Goal: Task Accomplishment & Management: Use online tool/utility

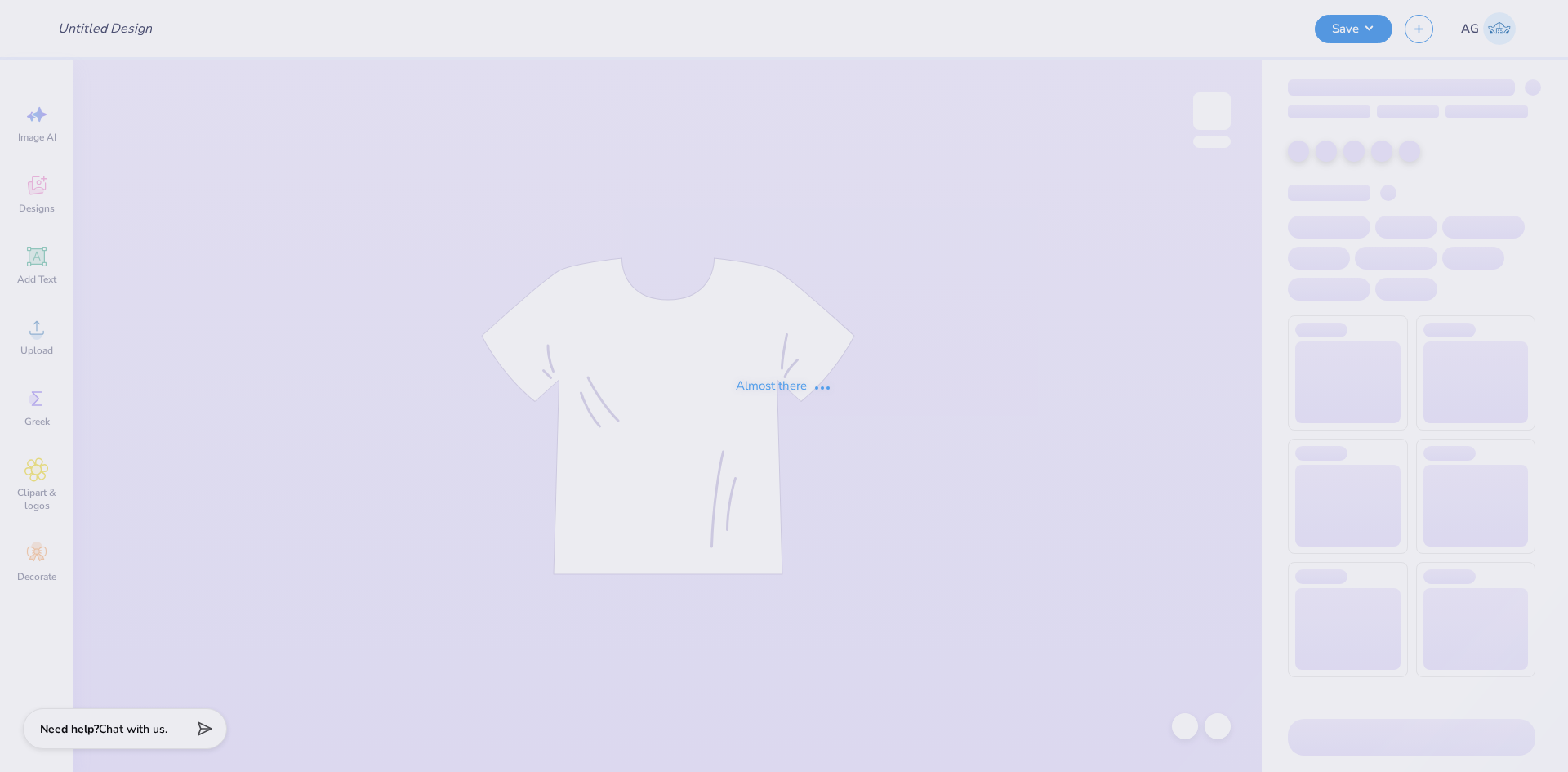
type input "Merch for Tri Delta"
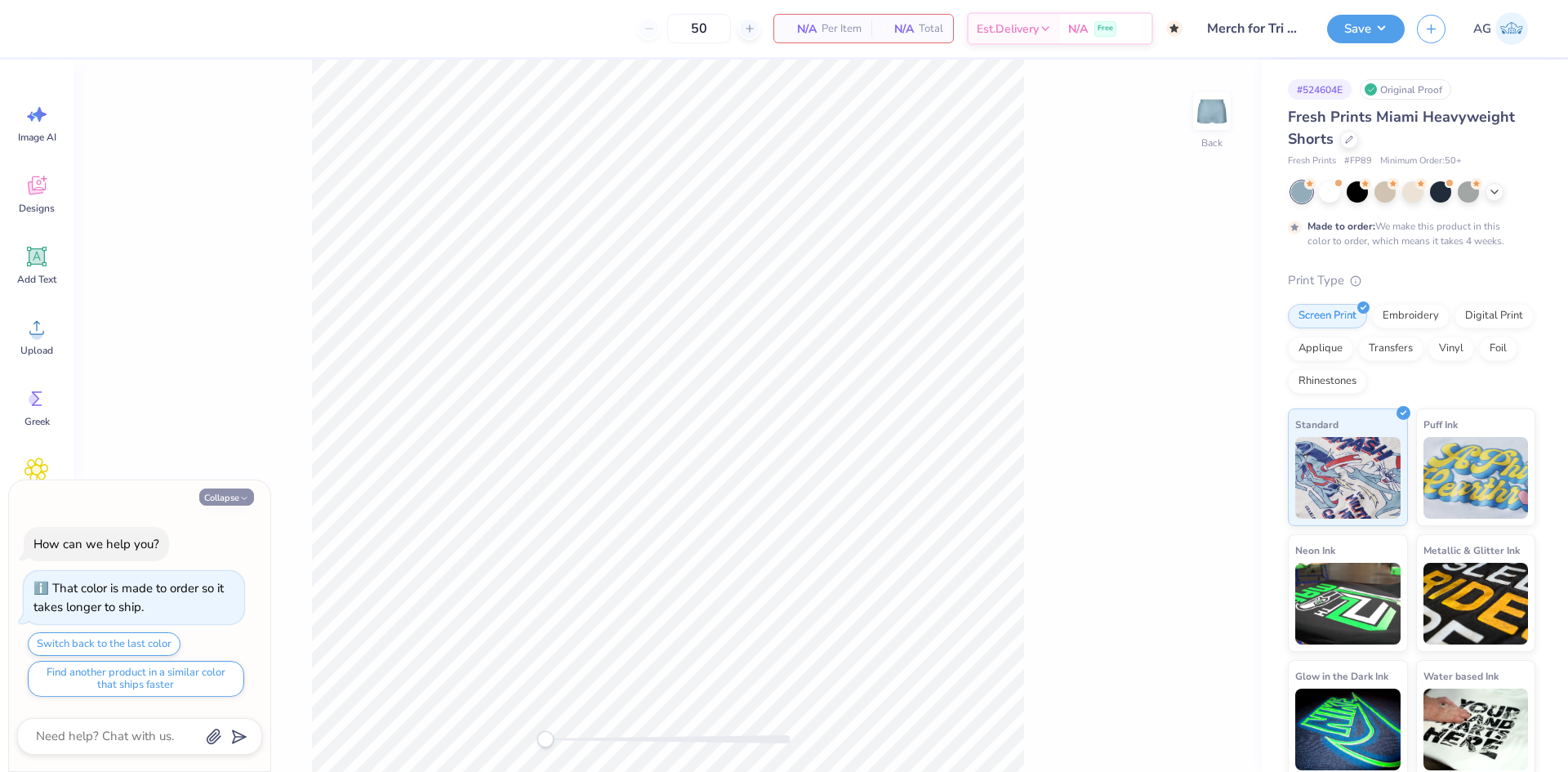
click at [235, 498] on button "Collapse" at bounding box center [226, 497] width 54 height 17
type textarea "x"
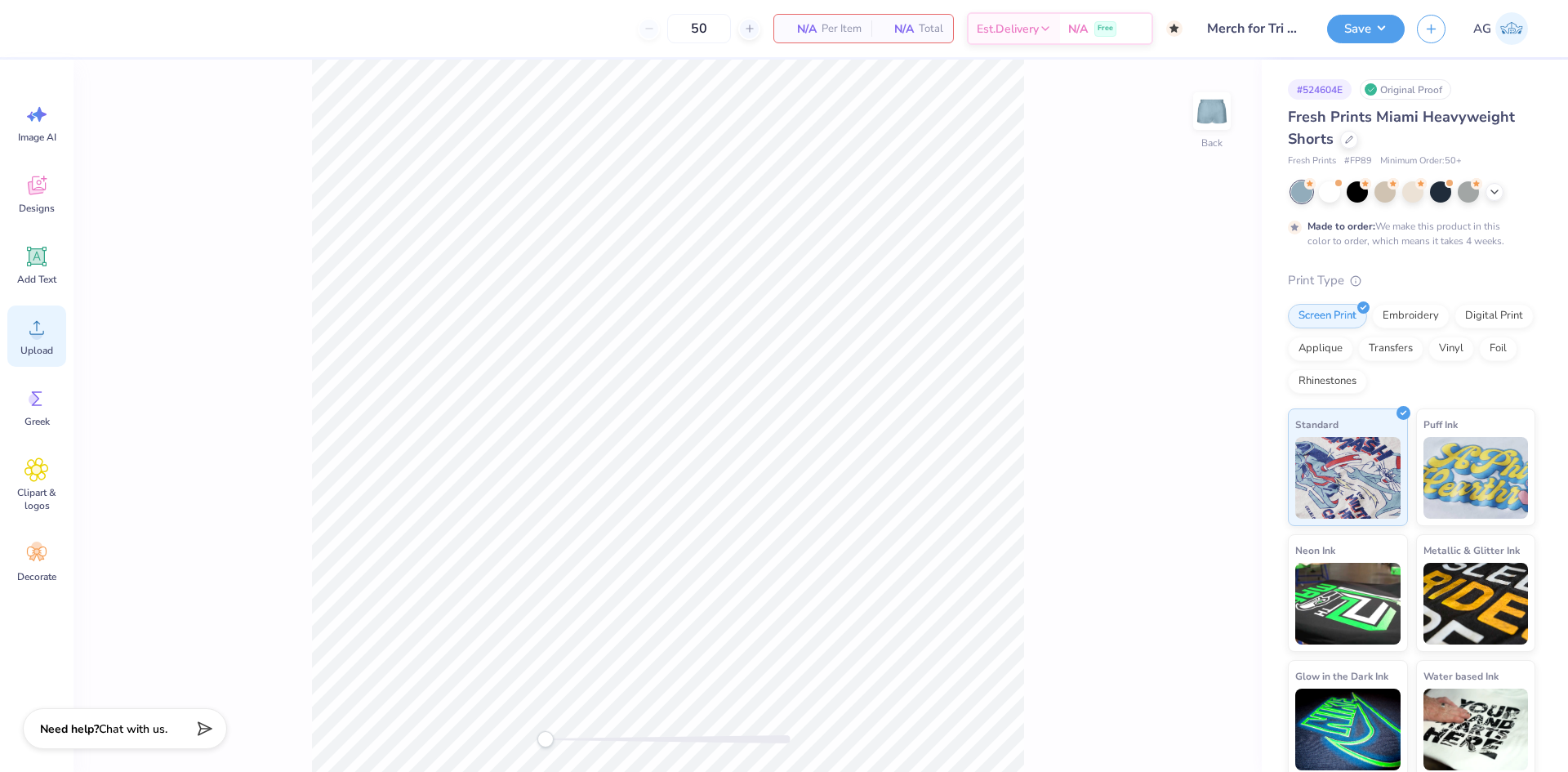
click at [35, 323] on icon at bounding box center [37, 328] width 14 height 14
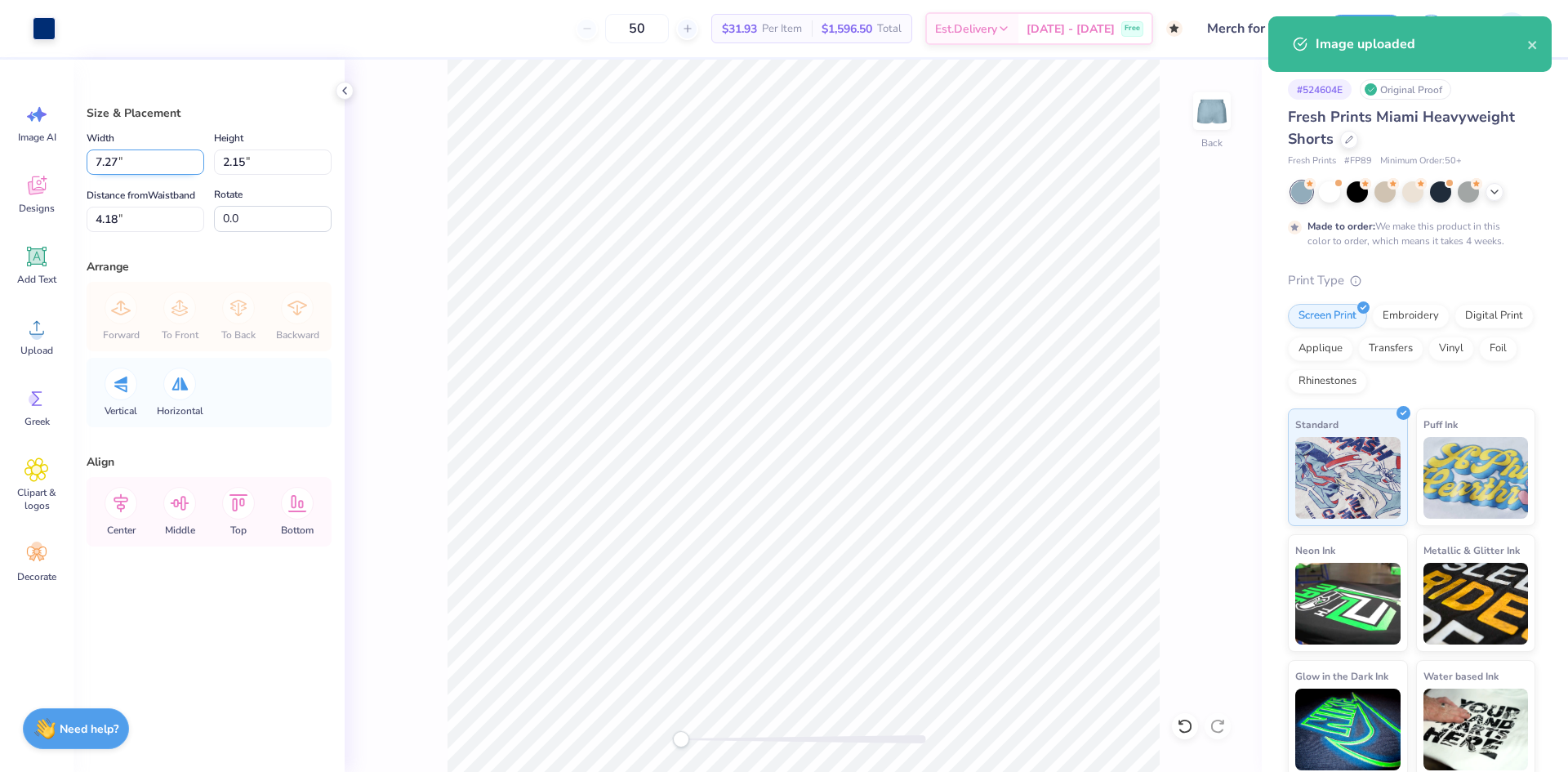
click at [145, 162] on input "7.27" at bounding box center [145, 163] width 117 height 26
type input "6.00"
type input "1.77"
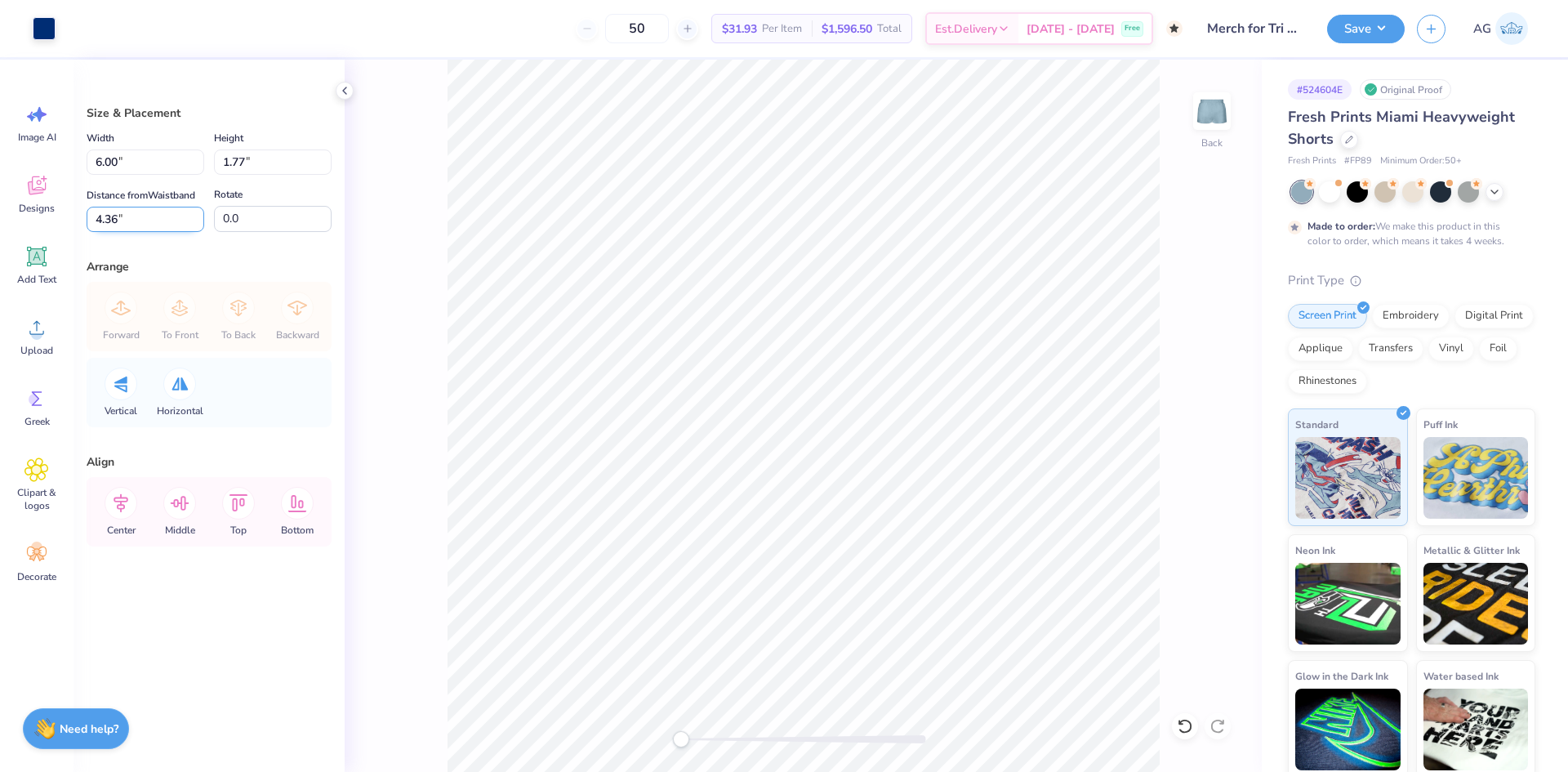
click at [114, 208] on input "4.36" at bounding box center [145, 220] width 117 height 26
click at [121, 214] on input "4" at bounding box center [145, 220] width 117 height 26
type input "4.5"
click at [255, 231] on input "0.0" at bounding box center [273, 219] width 117 height 26
click at [322, 214] on input "0.1" at bounding box center [273, 219] width 117 height 26
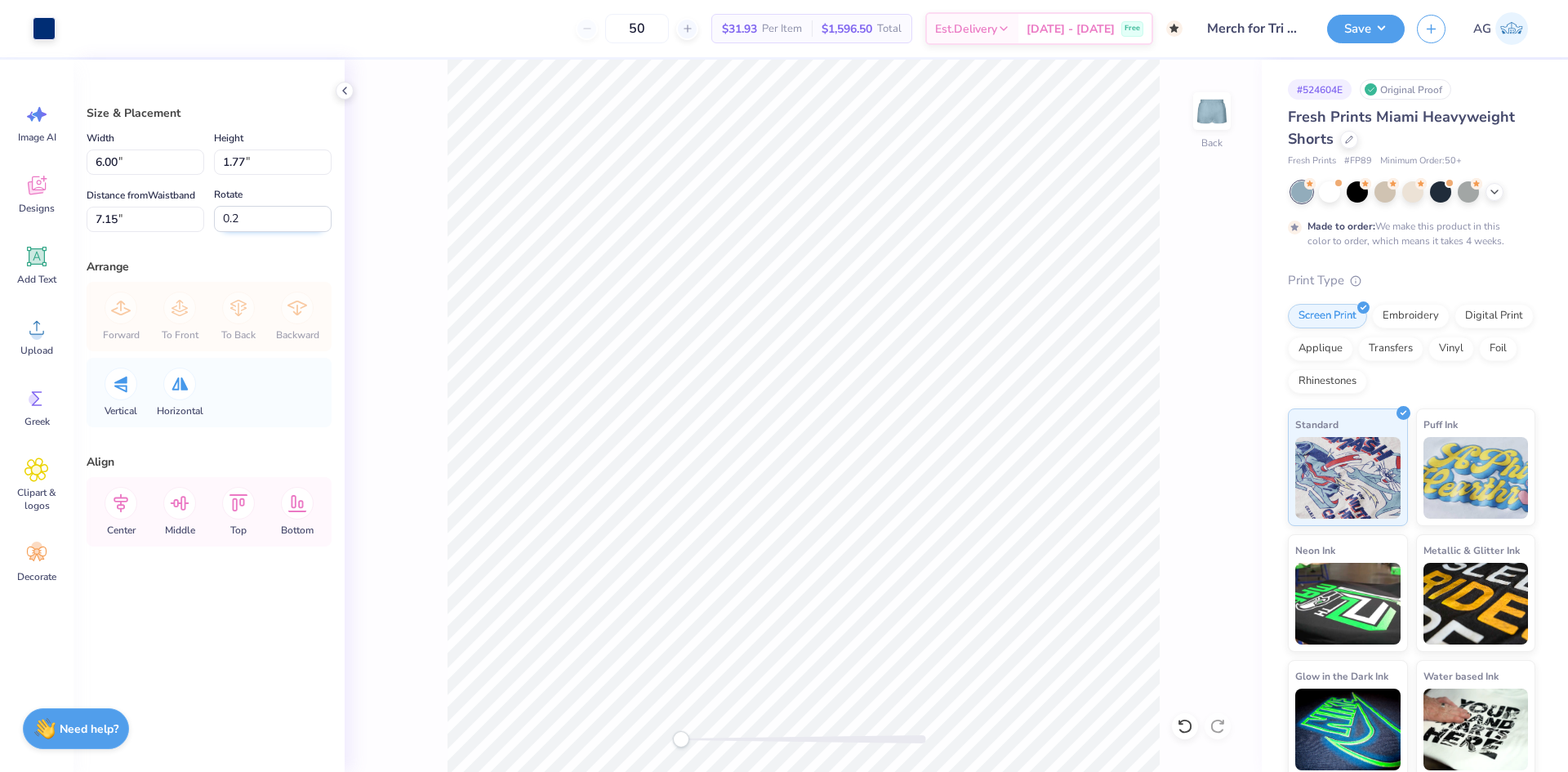
click at [322, 214] on input "0.2" at bounding box center [273, 219] width 117 height 26
click at [324, 214] on input "0.3" at bounding box center [273, 219] width 117 height 26
type input "-3.9"
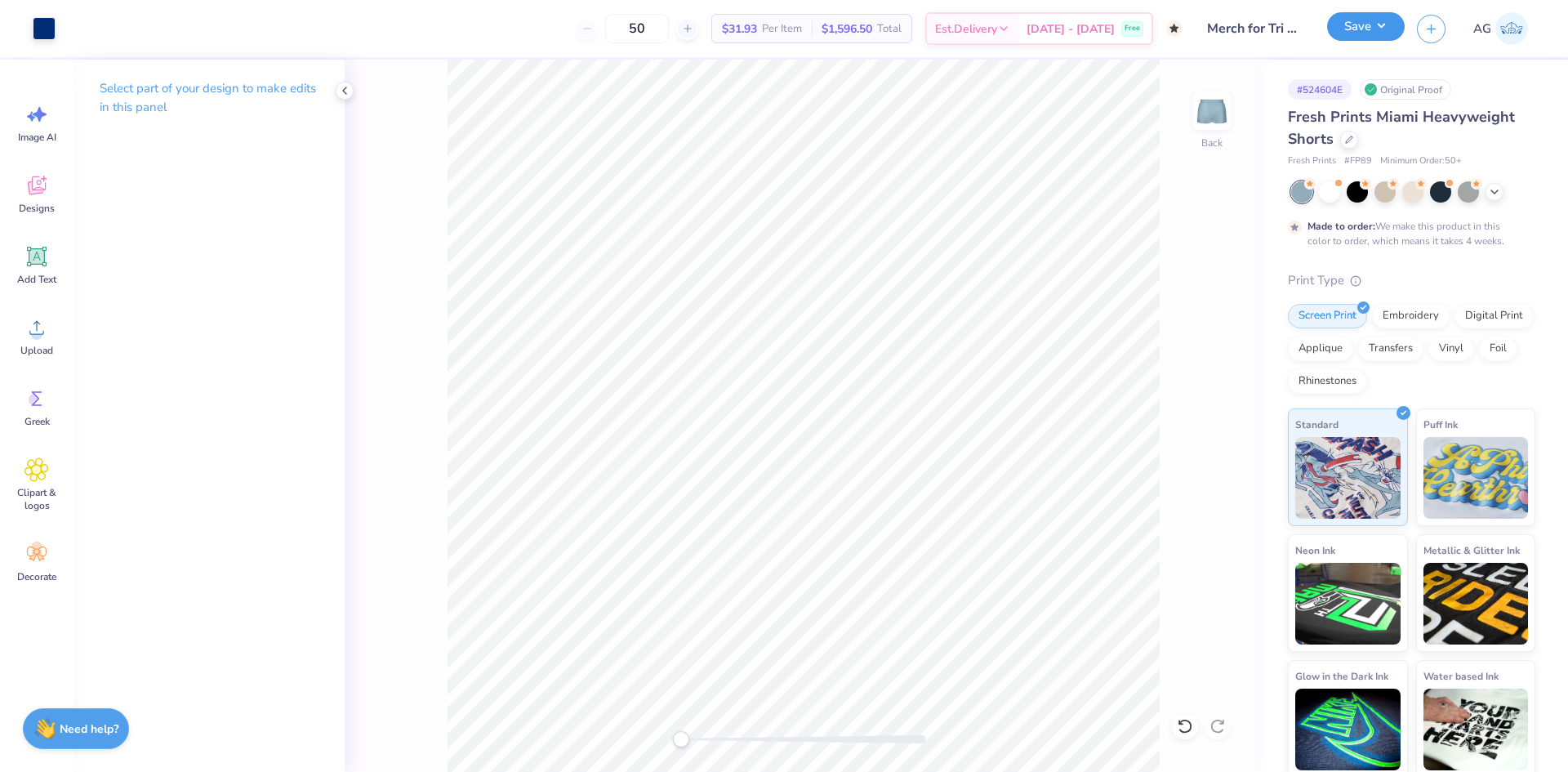
click at [1378, 23] on button "Save" at bounding box center [1366, 26] width 77 height 29
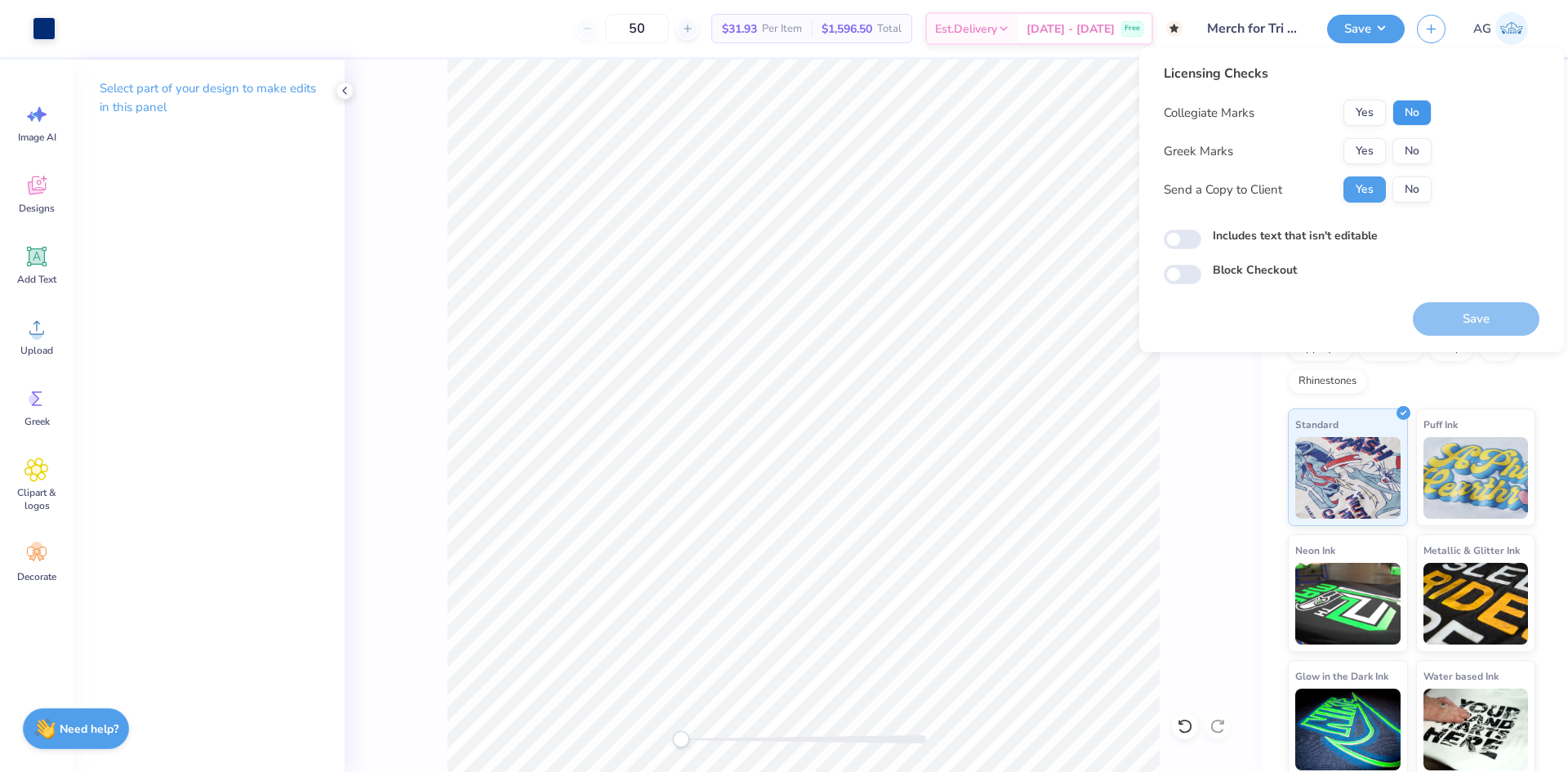
drag, startPoint x: 1419, startPoint y: 115, endPoint x: 1405, endPoint y: 137, distance: 26.1
click at [1418, 115] on button "No" at bounding box center [1412, 112] width 39 height 26
click at [1379, 157] on button "Yes" at bounding box center [1365, 151] width 43 height 26
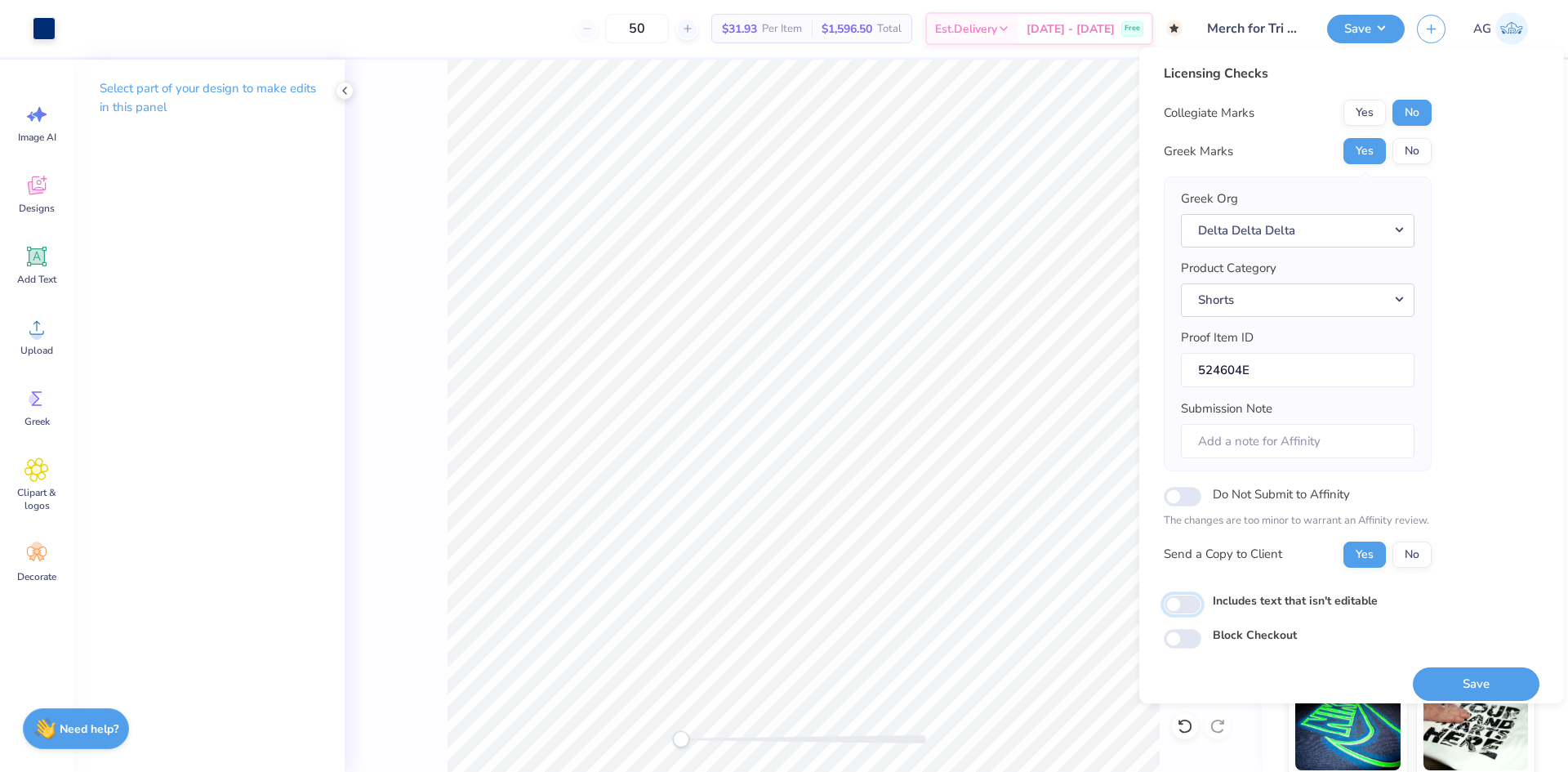
click at [1187, 606] on input "Includes text that isn't editable" at bounding box center [1183, 604] width 37 height 20
checkbox input "true"
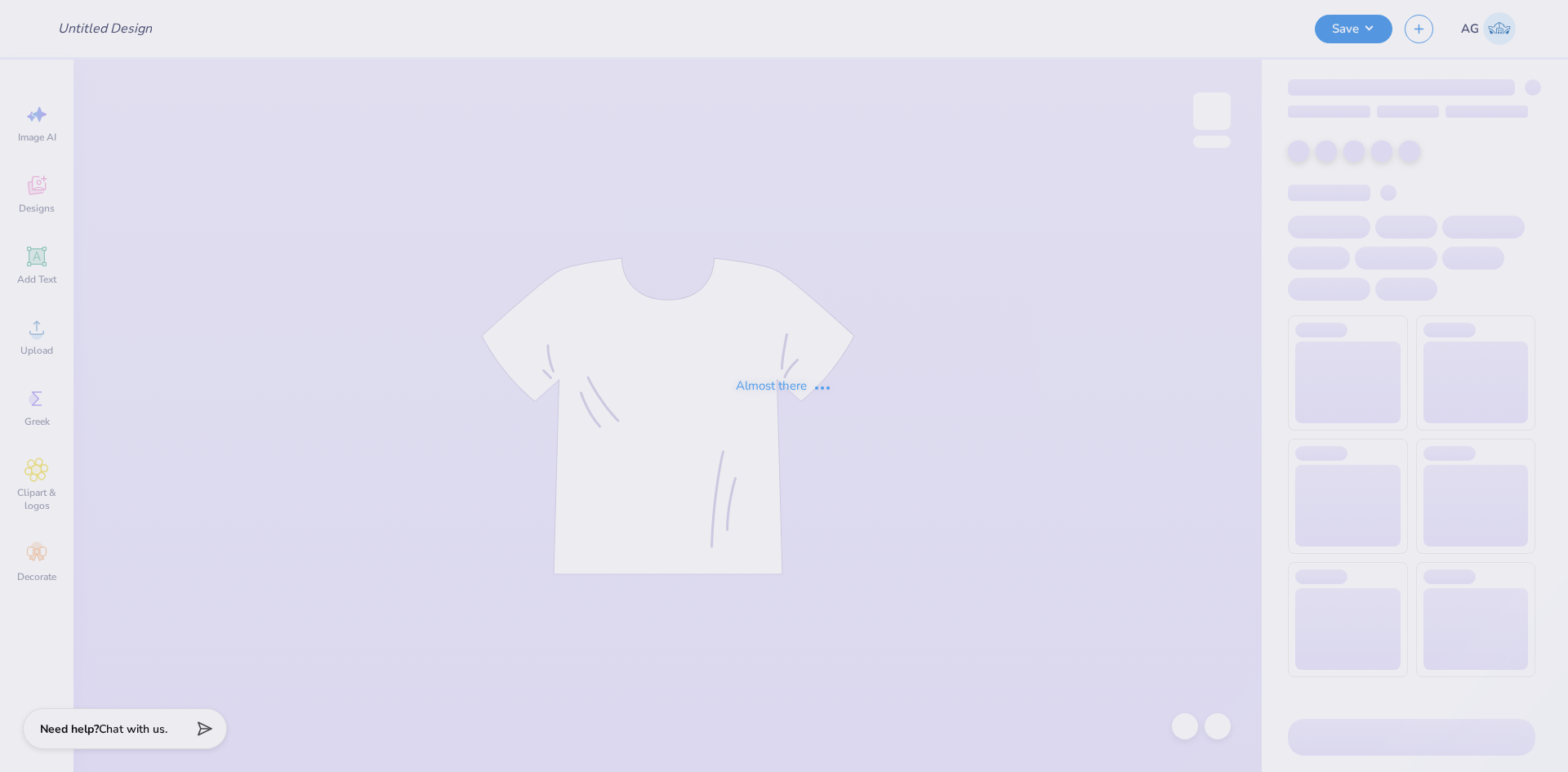
type input "Mtn Wknd Phi Tau F25"
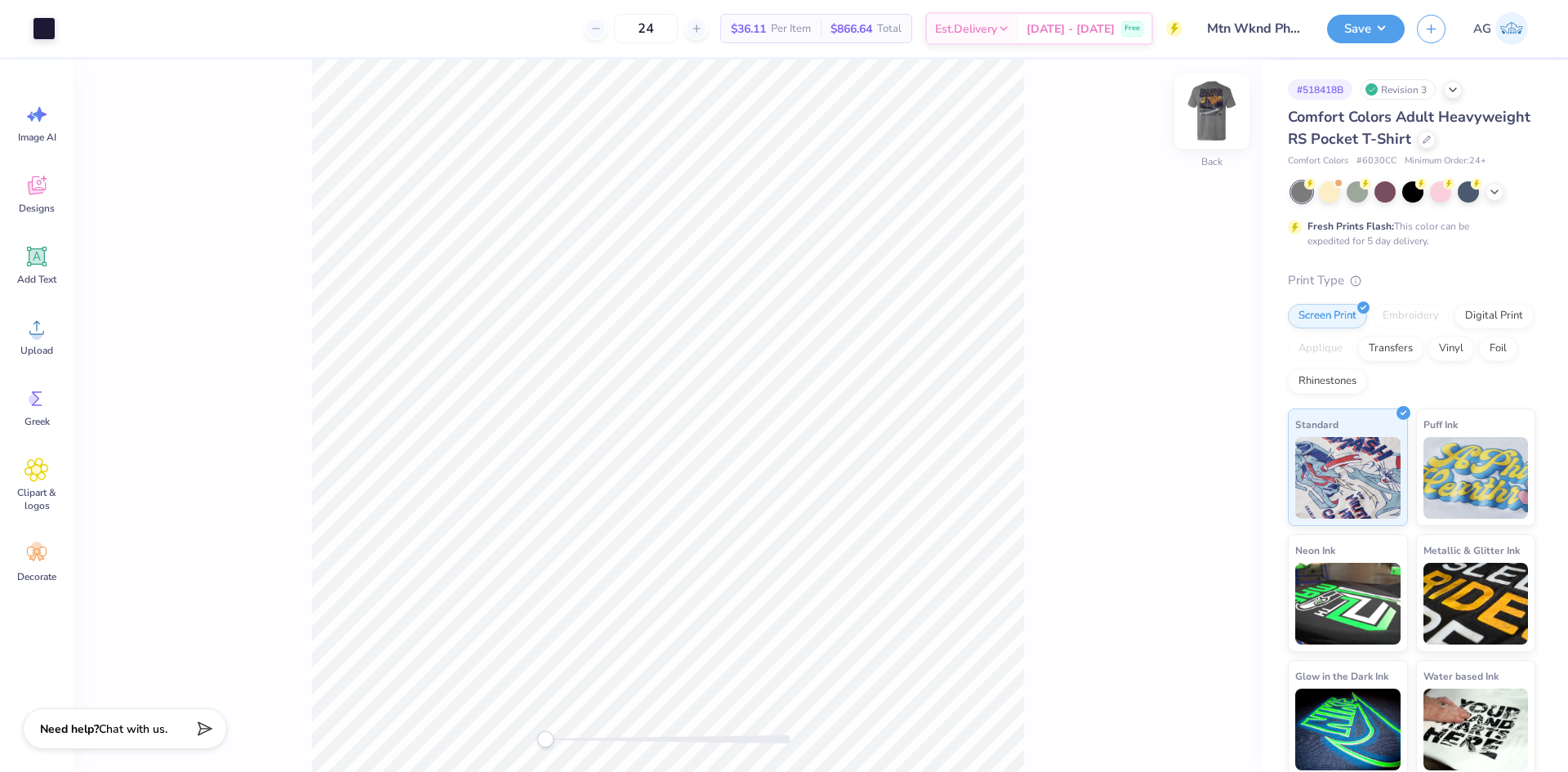
click at [1205, 118] on img at bounding box center [1212, 111] width 66 height 66
drag, startPoint x: 544, startPoint y: 739, endPoint x: 564, endPoint y: 738, distance: 20.0
click at [564, 738] on div "Accessibility label" at bounding box center [563, 739] width 16 height 16
click at [542, 741] on div "Accessibility label" at bounding box center [545, 739] width 16 height 16
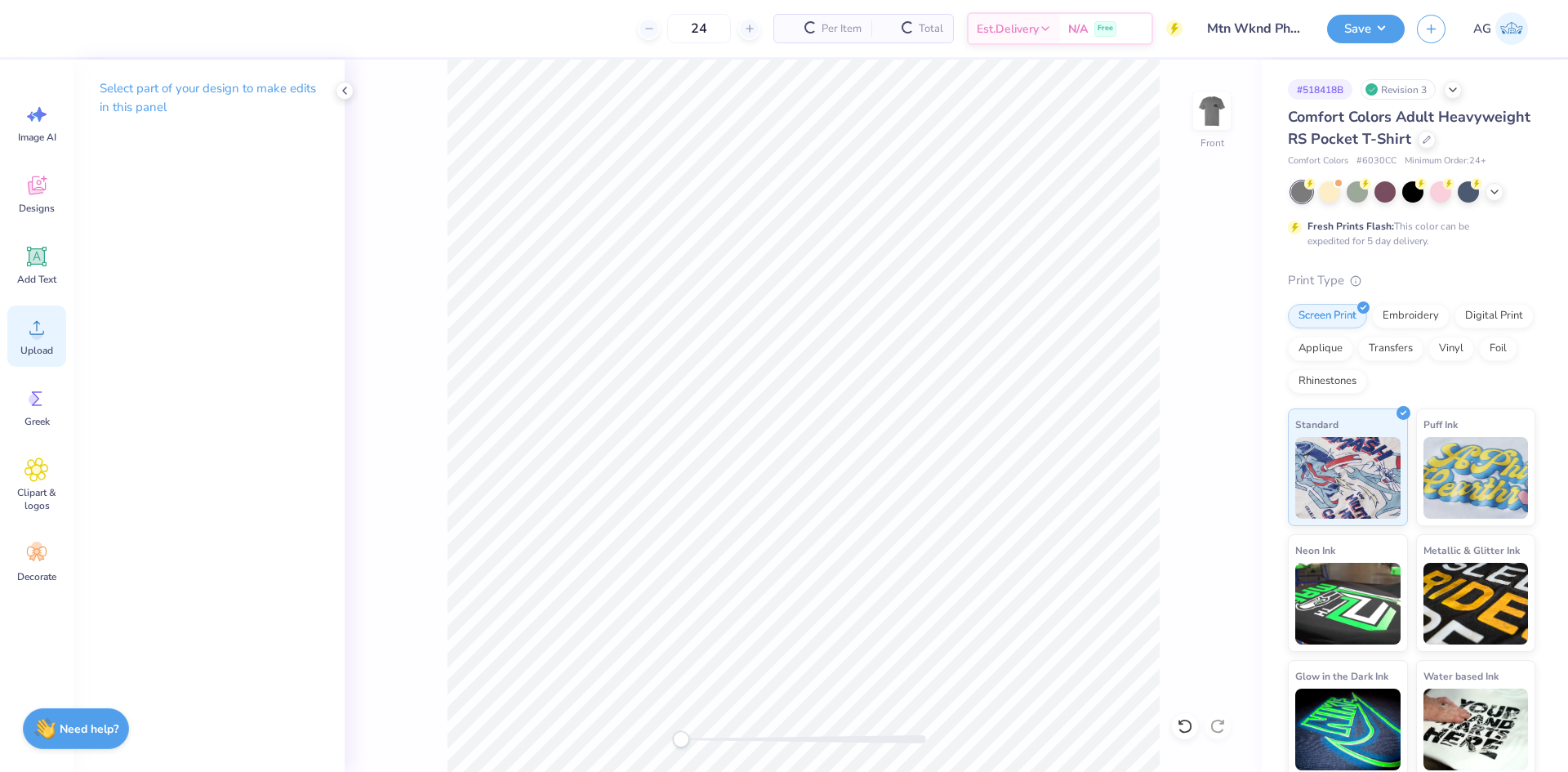
click at [15, 346] on div "Upload" at bounding box center [37, 336] width 59 height 61
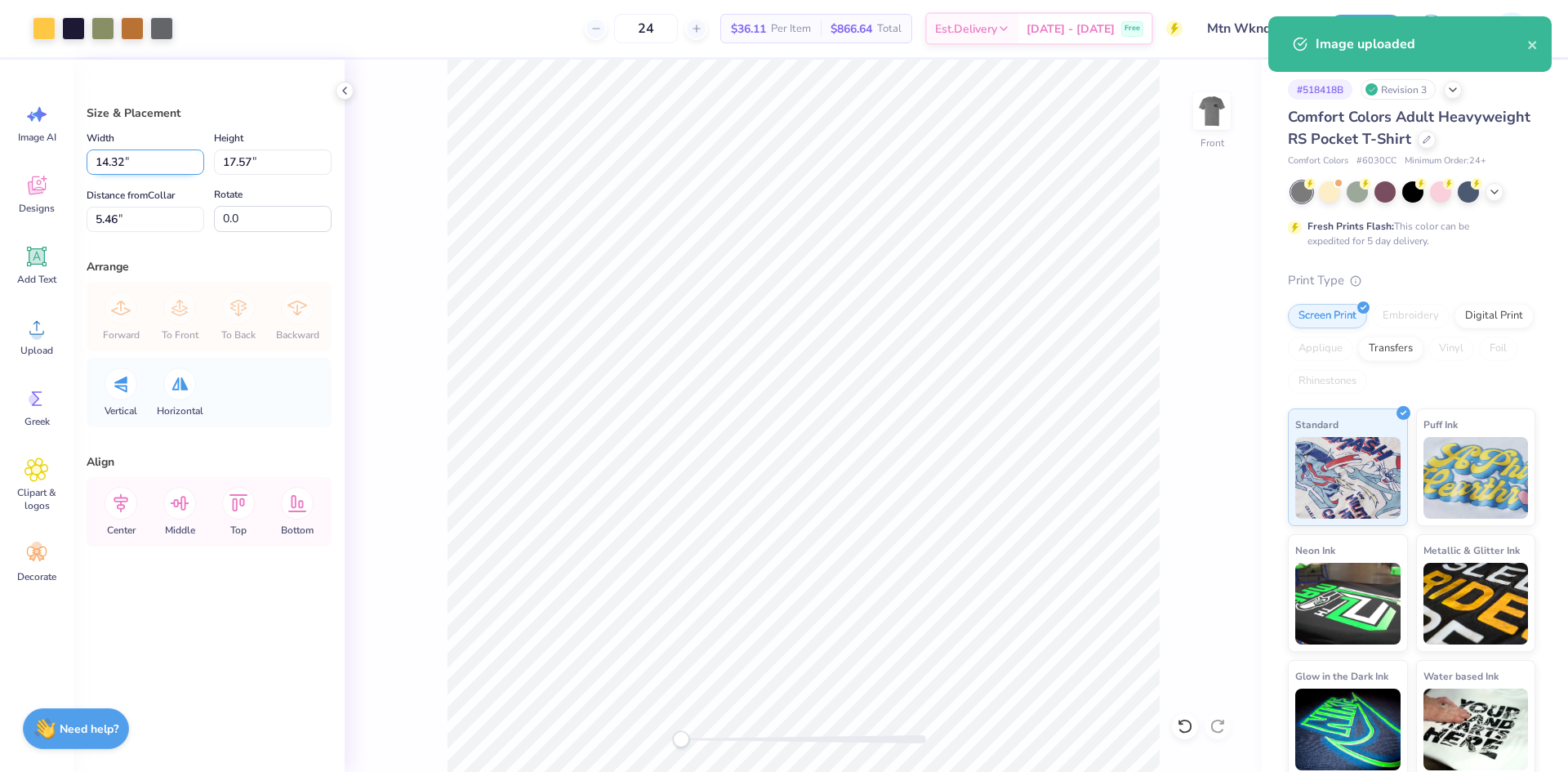
click at [125, 163] on input "14.32" at bounding box center [145, 163] width 117 height 26
click at [264, 165] on input "17.57" at bounding box center [273, 163] width 117 height 26
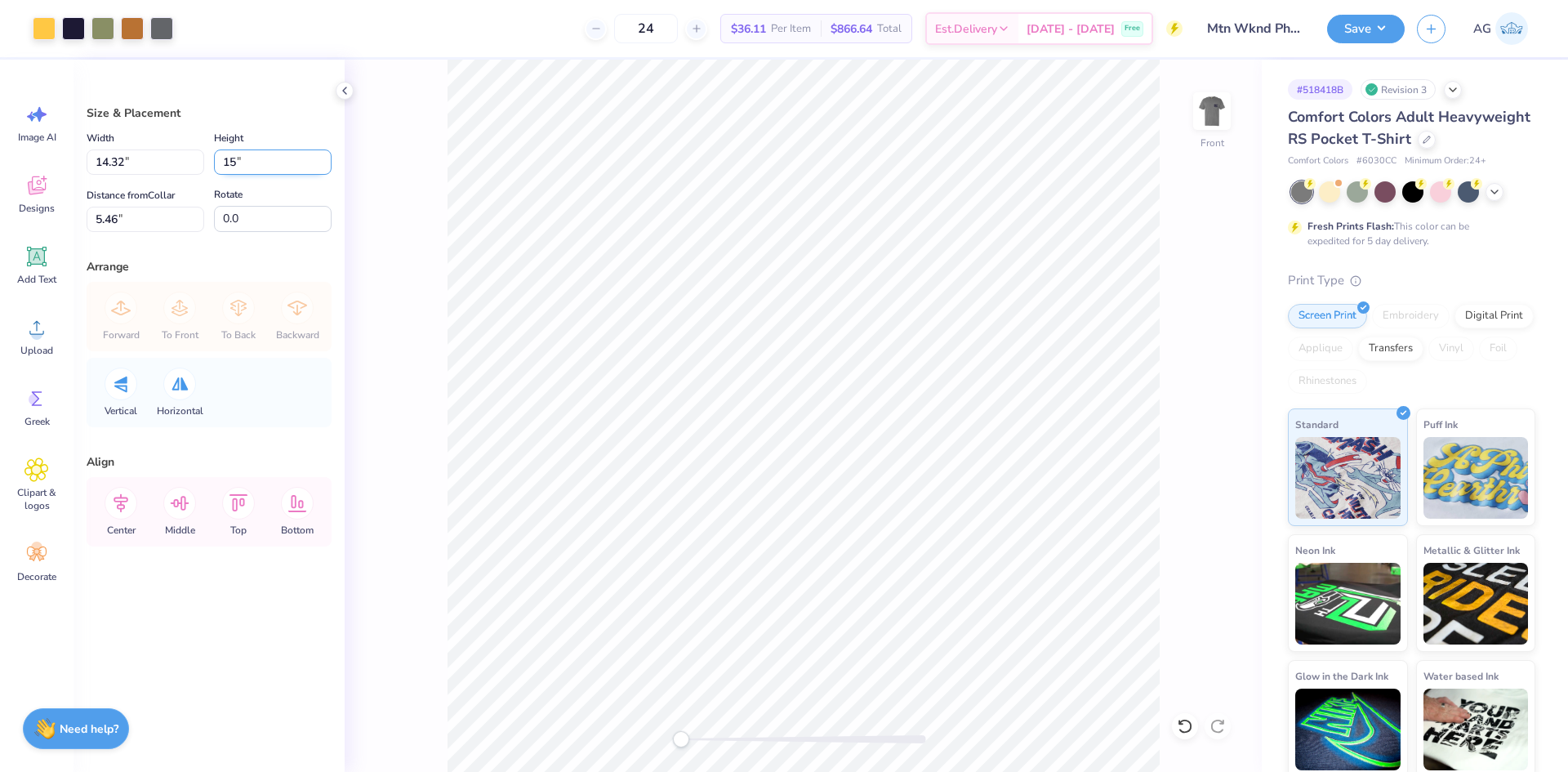
type input "15"
type input "12.23"
type input "15.00"
click at [132, 226] on input "6.75" at bounding box center [145, 220] width 117 height 26
type input "3"
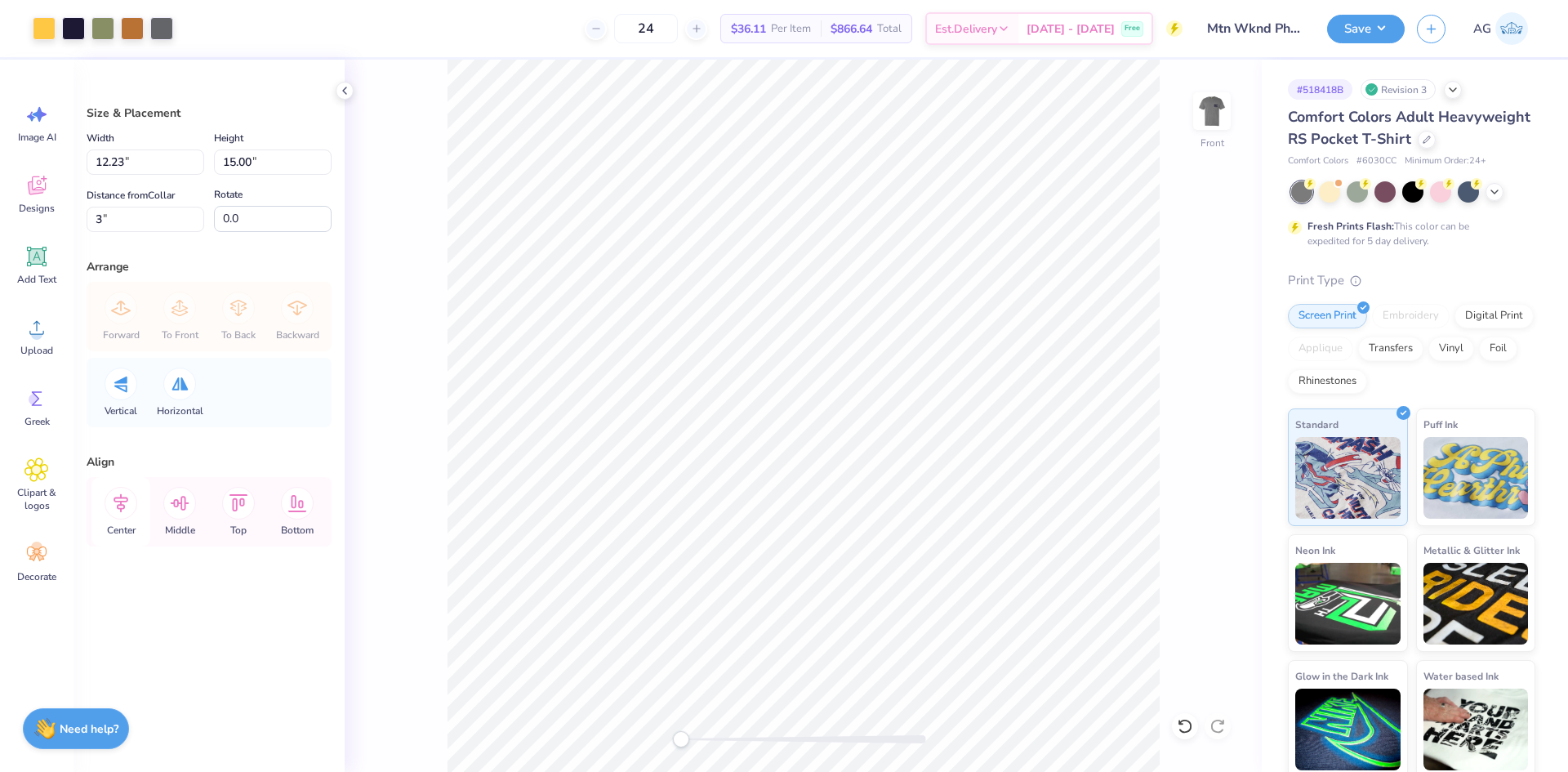
click at [111, 498] on icon at bounding box center [121, 503] width 32 height 32
click at [1186, 472] on div "Front" at bounding box center [803, 415] width 917 height 712
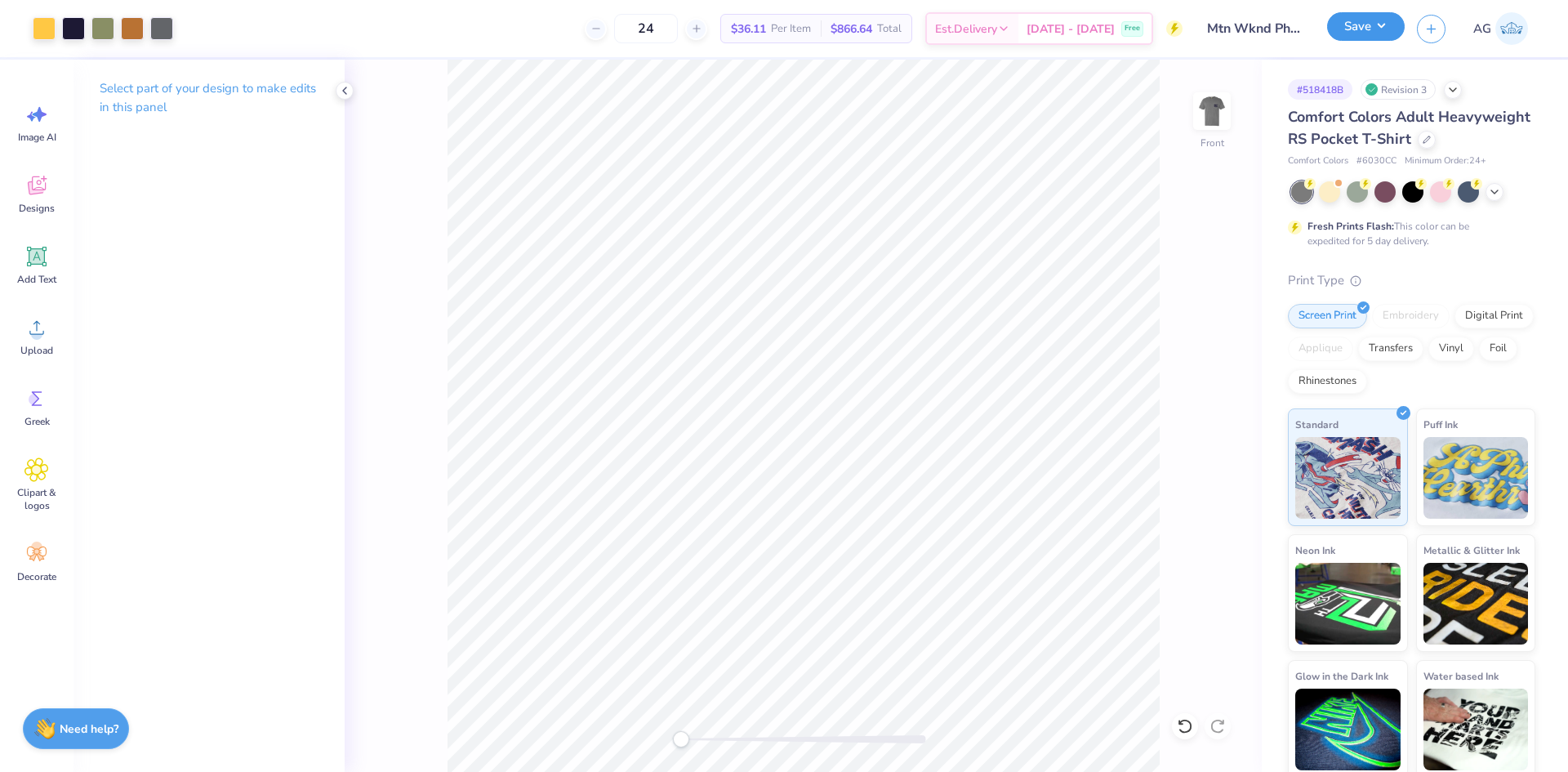
click at [1381, 16] on button "Save" at bounding box center [1366, 26] width 77 height 29
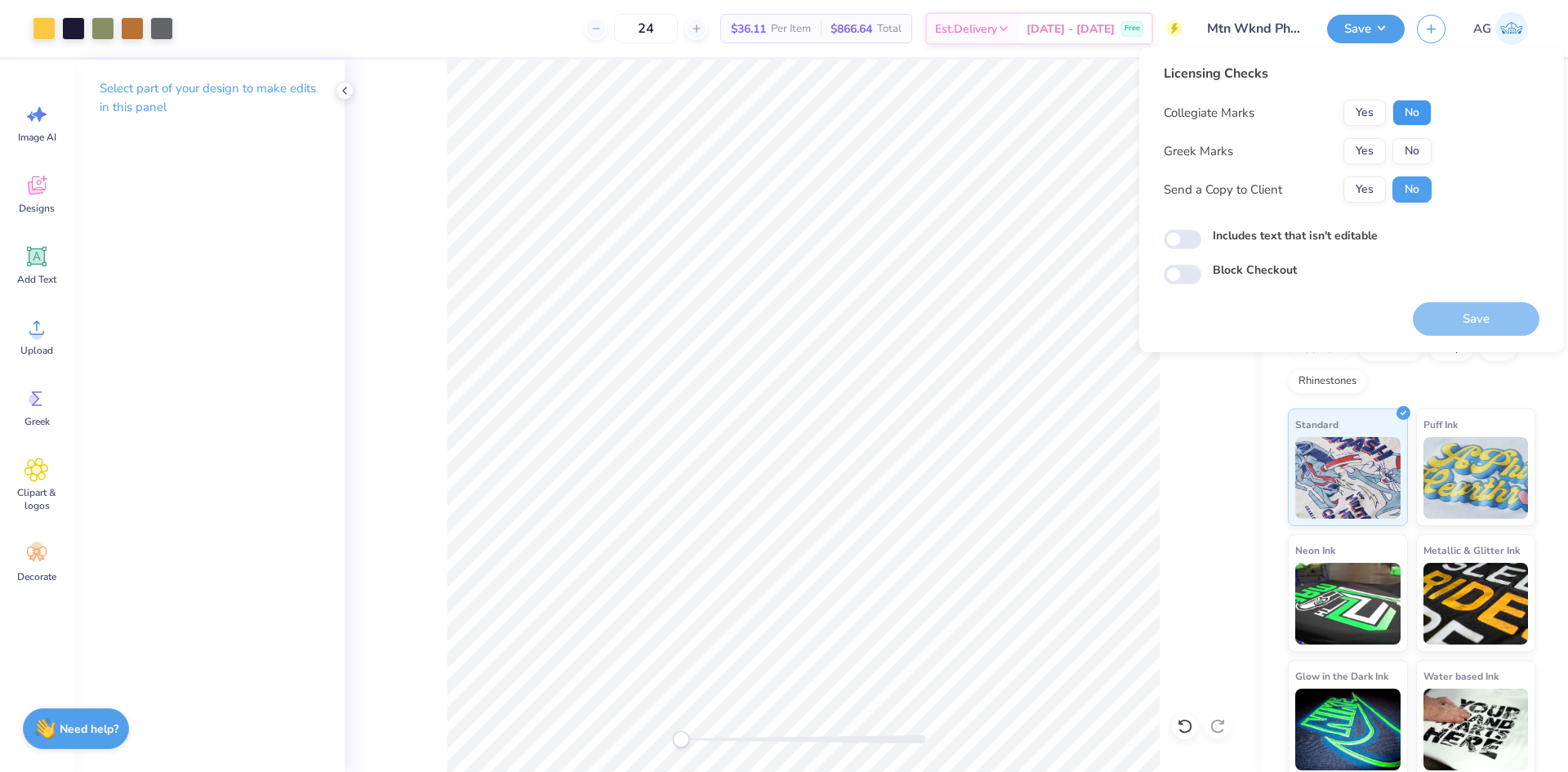
click at [1418, 119] on button "No" at bounding box center [1412, 112] width 39 height 26
click at [1384, 154] on button "Yes" at bounding box center [1365, 151] width 43 height 26
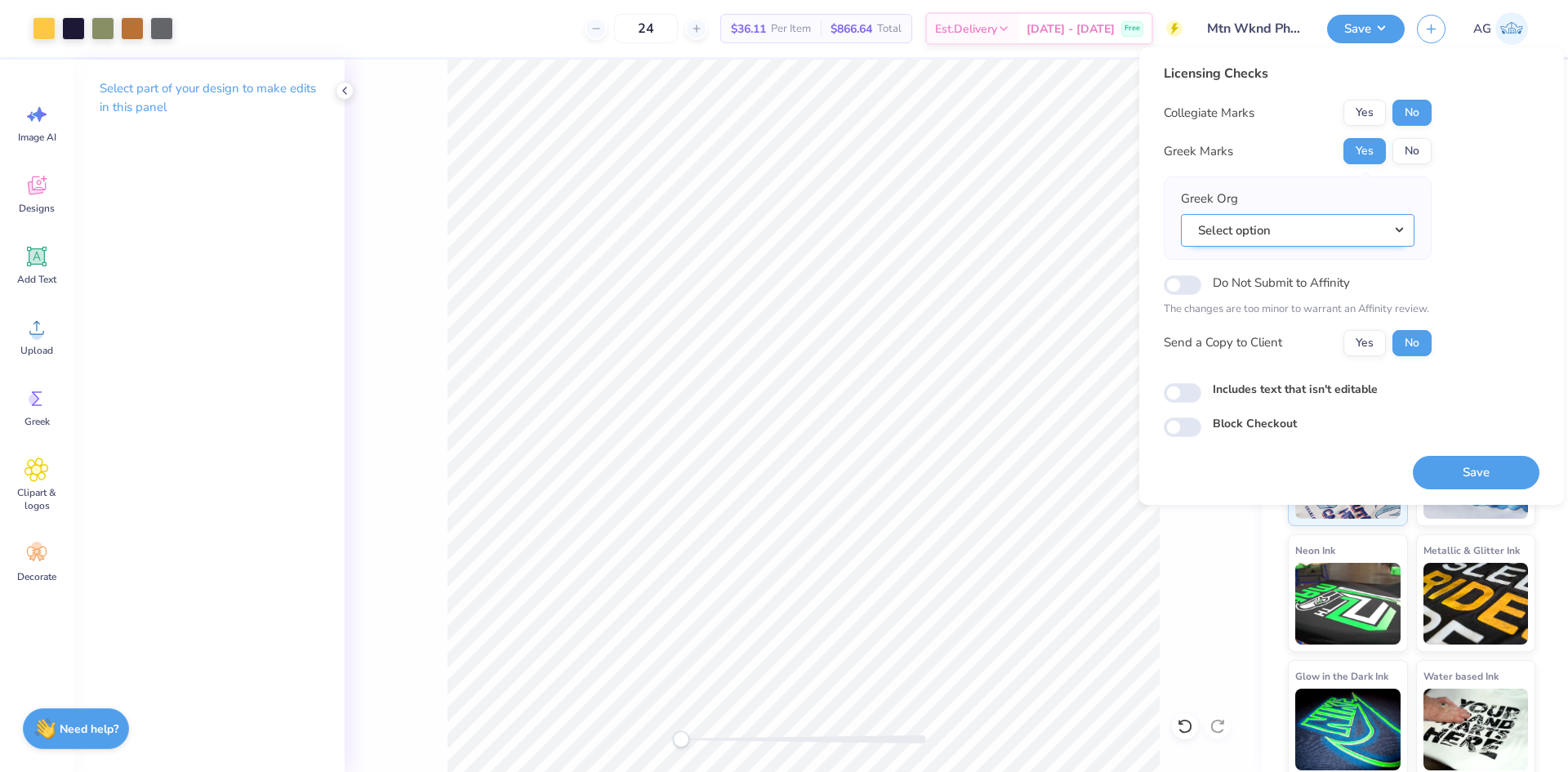
click at [1282, 235] on button "Select option" at bounding box center [1297, 231] width 234 height 33
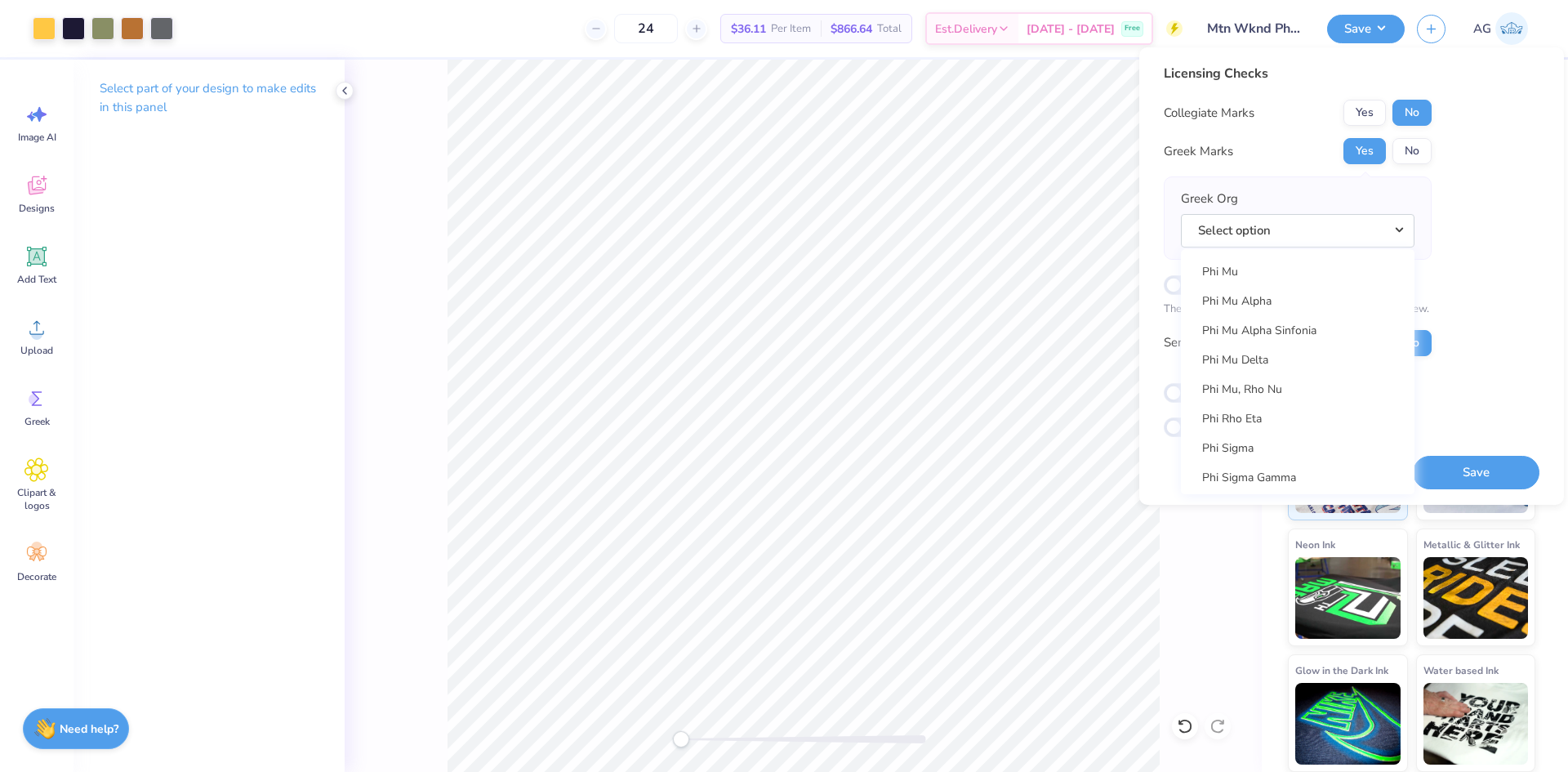
scroll to position [8716, 0]
click at [1291, 342] on link "Phi Kappa Tau" at bounding box center [1297, 349] width 220 height 27
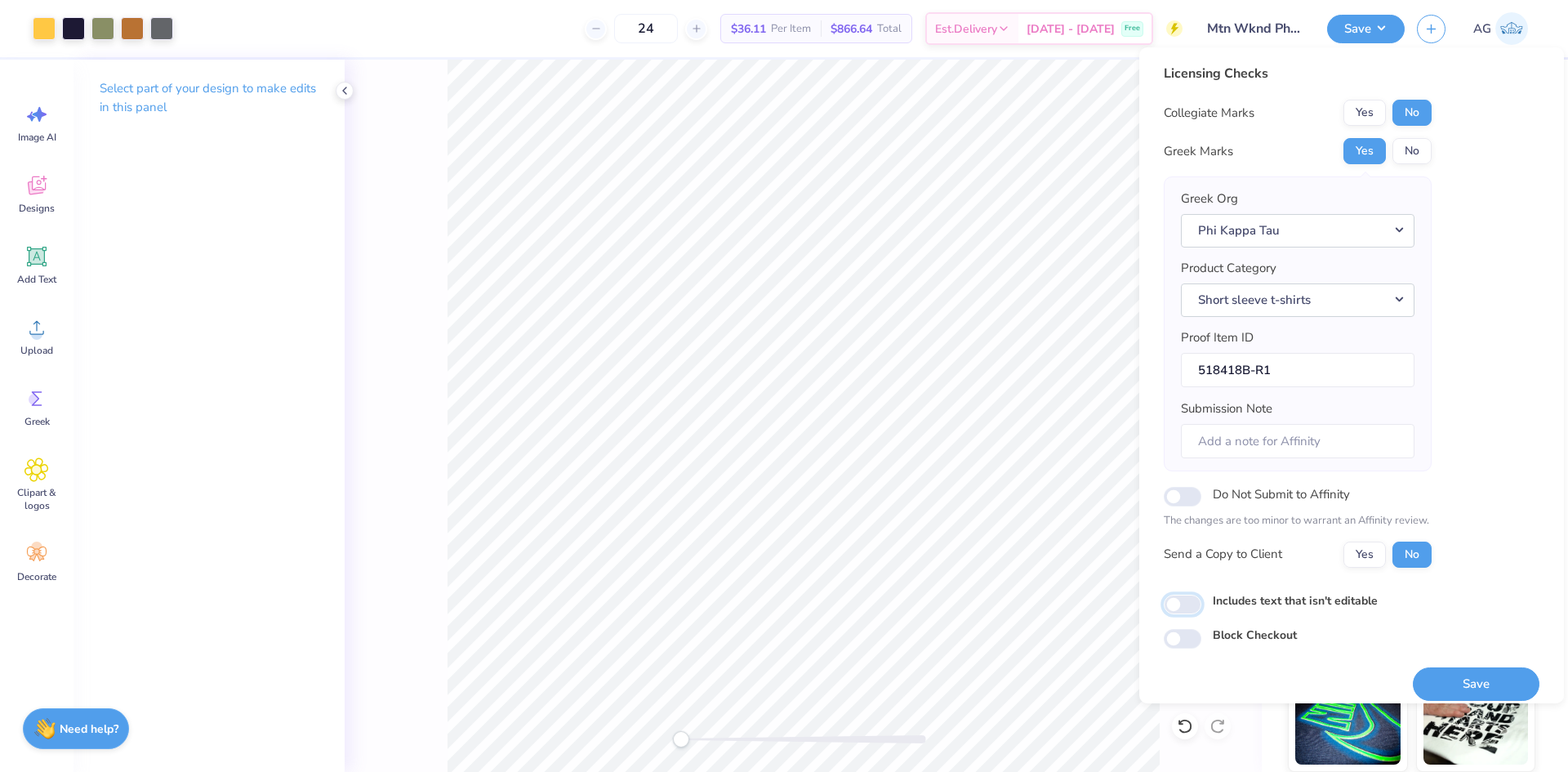
click at [1193, 611] on input "Includes text that isn't editable" at bounding box center [1183, 604] width 37 height 20
checkbox input "true"
click at [409, 249] on div "Front" at bounding box center [803, 415] width 917 height 712
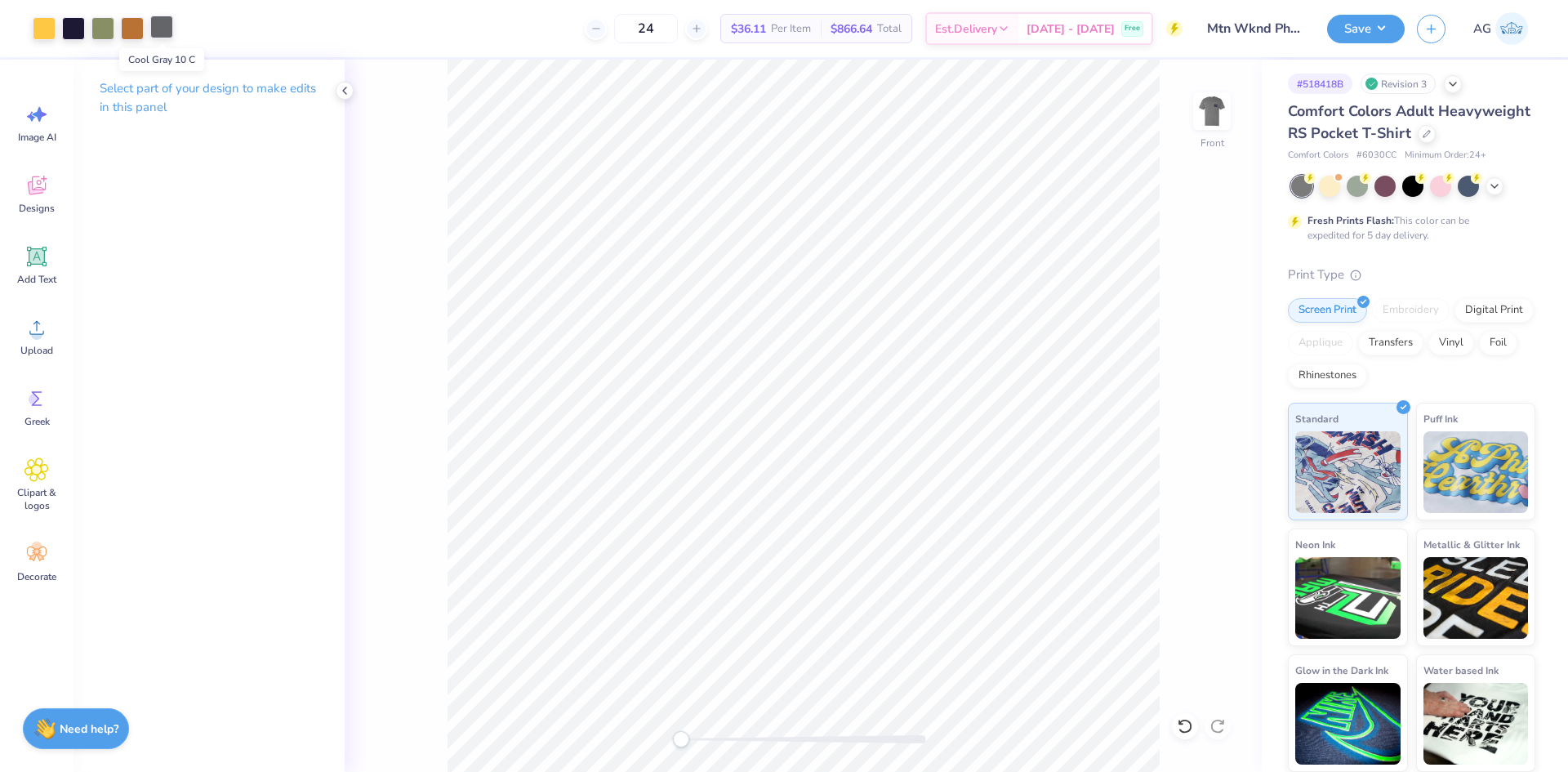
click at [165, 31] on div at bounding box center [162, 26] width 23 height 23
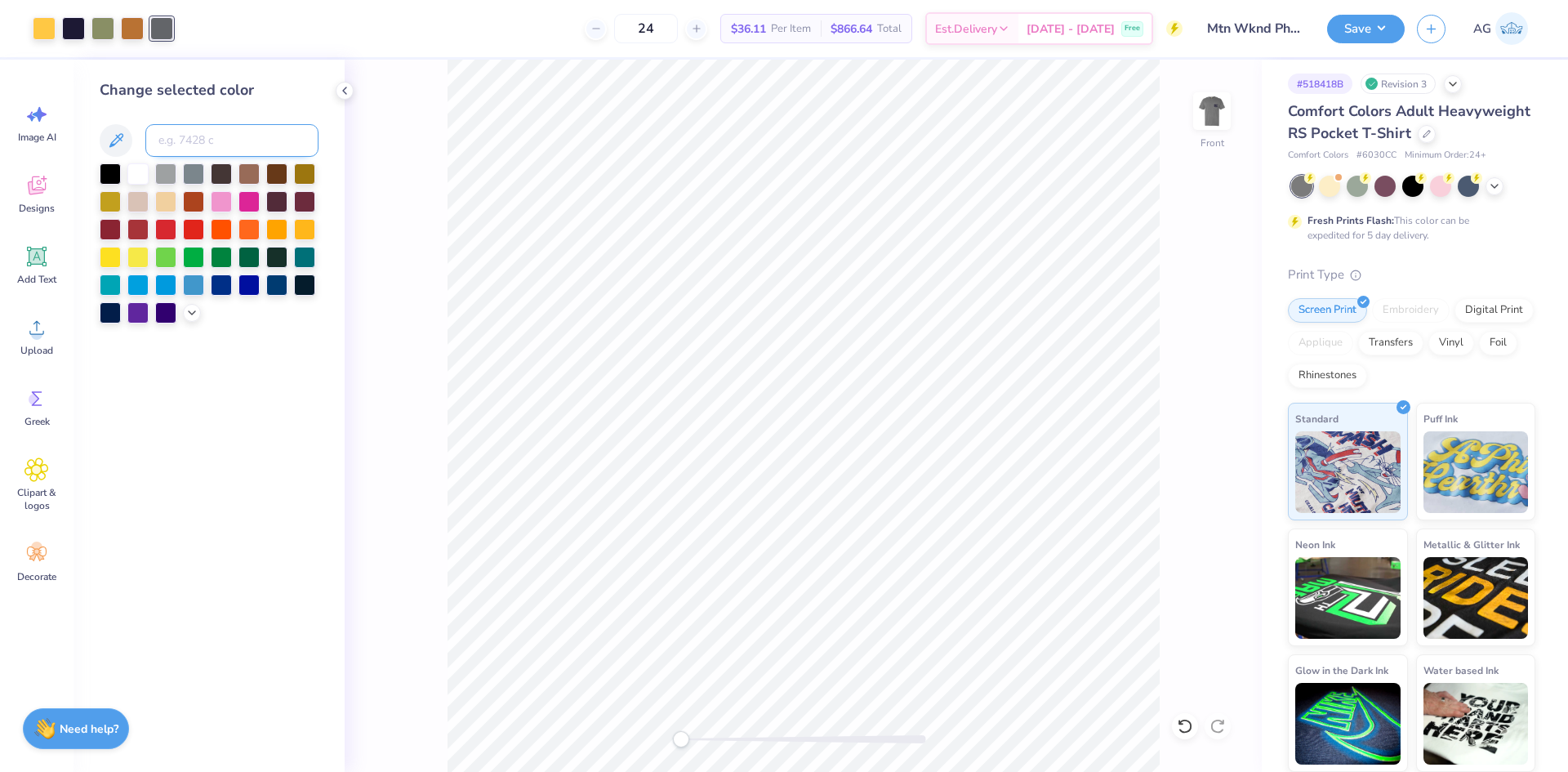
click at [207, 139] on input at bounding box center [232, 140] width 174 height 32
type input "5255"
click at [1185, 740] on div "Front" at bounding box center [803, 415] width 917 height 712
click at [1186, 732] on icon at bounding box center [1184, 726] width 14 height 14
click at [1184, 726] on icon at bounding box center [1184, 726] width 16 height 16
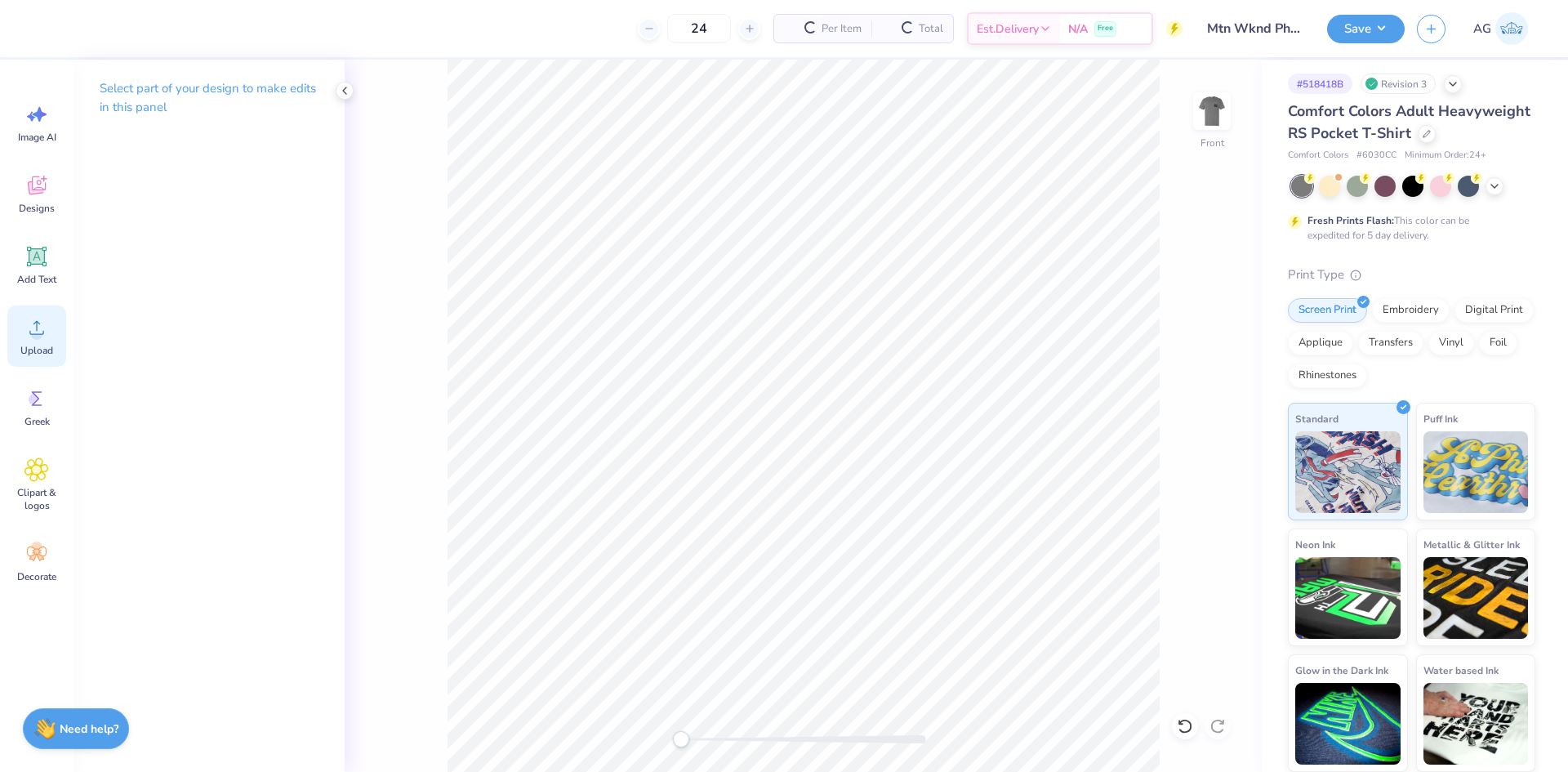
click at [31, 345] on span "Upload" at bounding box center [37, 350] width 32 height 13
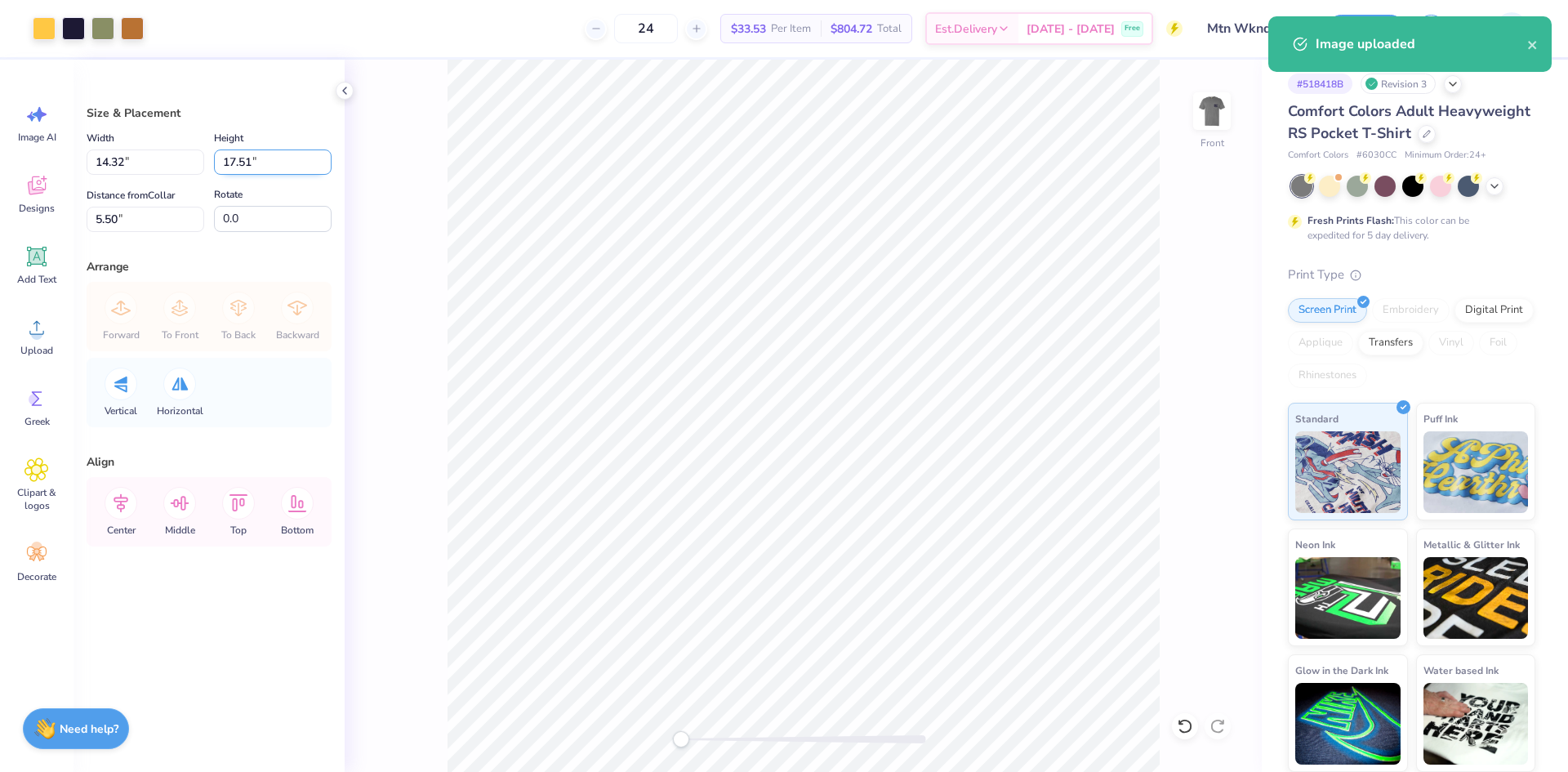
click at [255, 166] on input "17.51" at bounding box center [273, 163] width 117 height 26
type input "15"
type input "12.27"
type input "15.00"
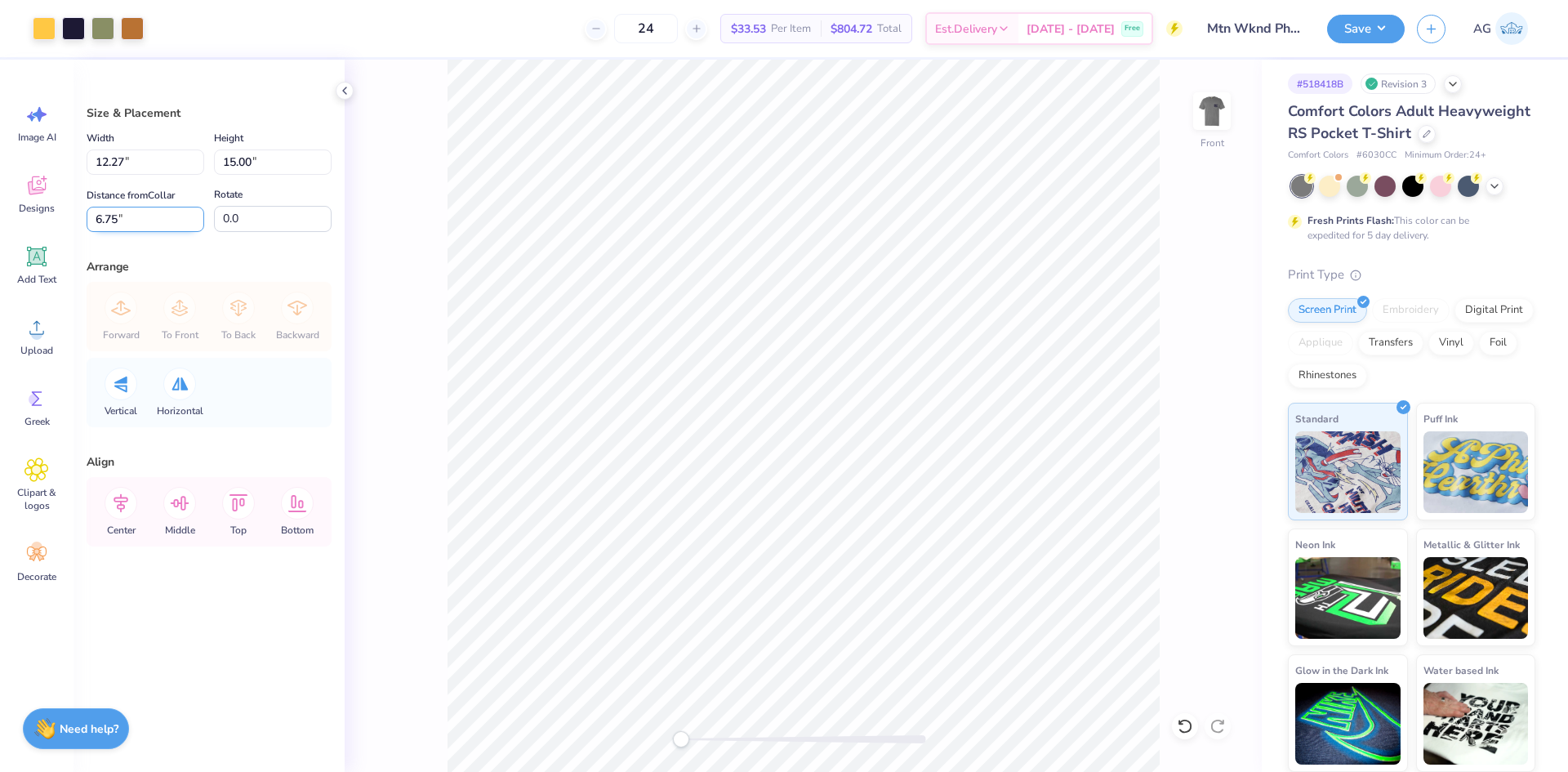
click at [149, 230] on input "6.75" at bounding box center [145, 220] width 117 height 26
type input "3"
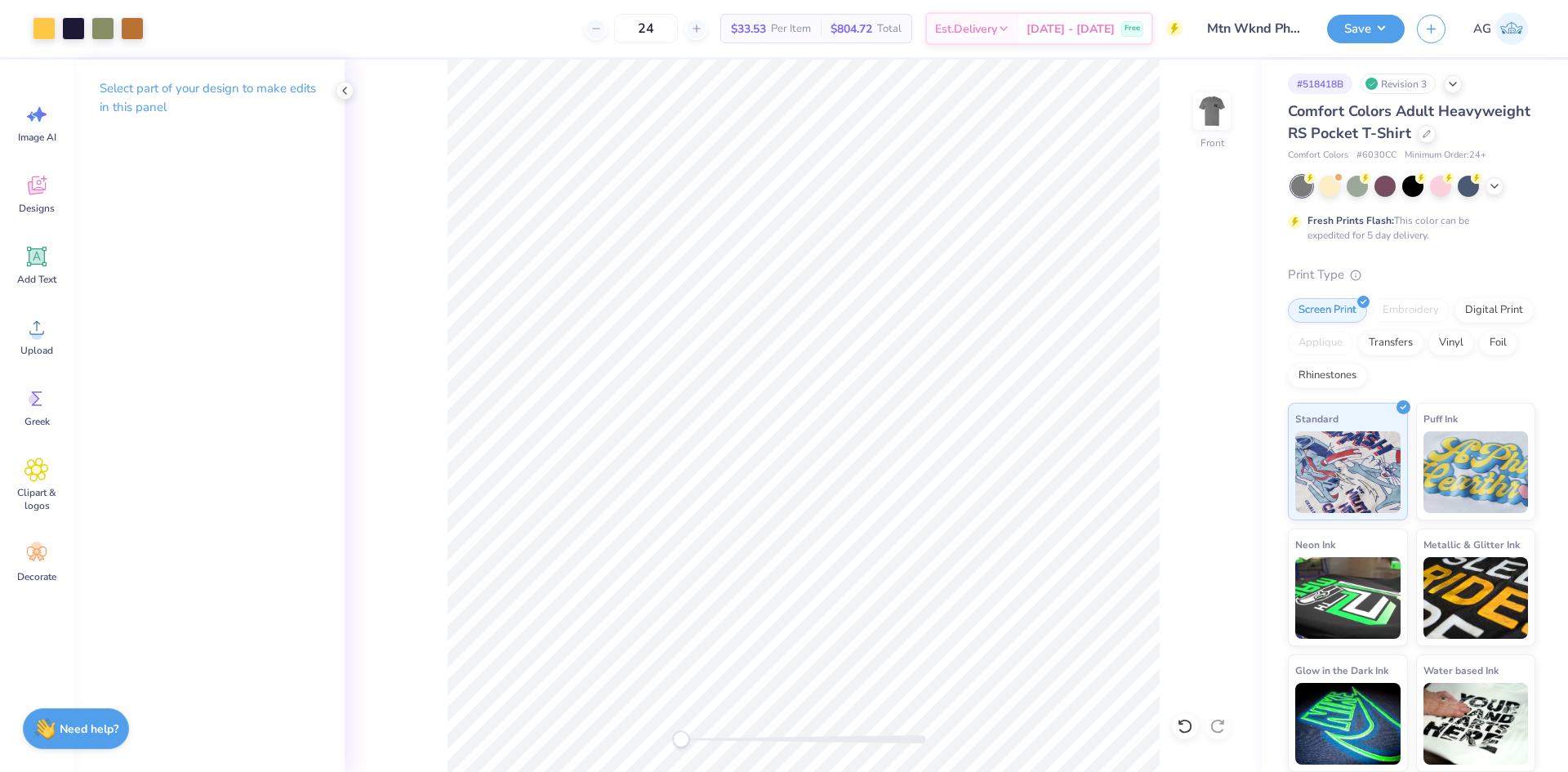
click at [1185, 737] on div at bounding box center [1185, 726] width 26 height 26
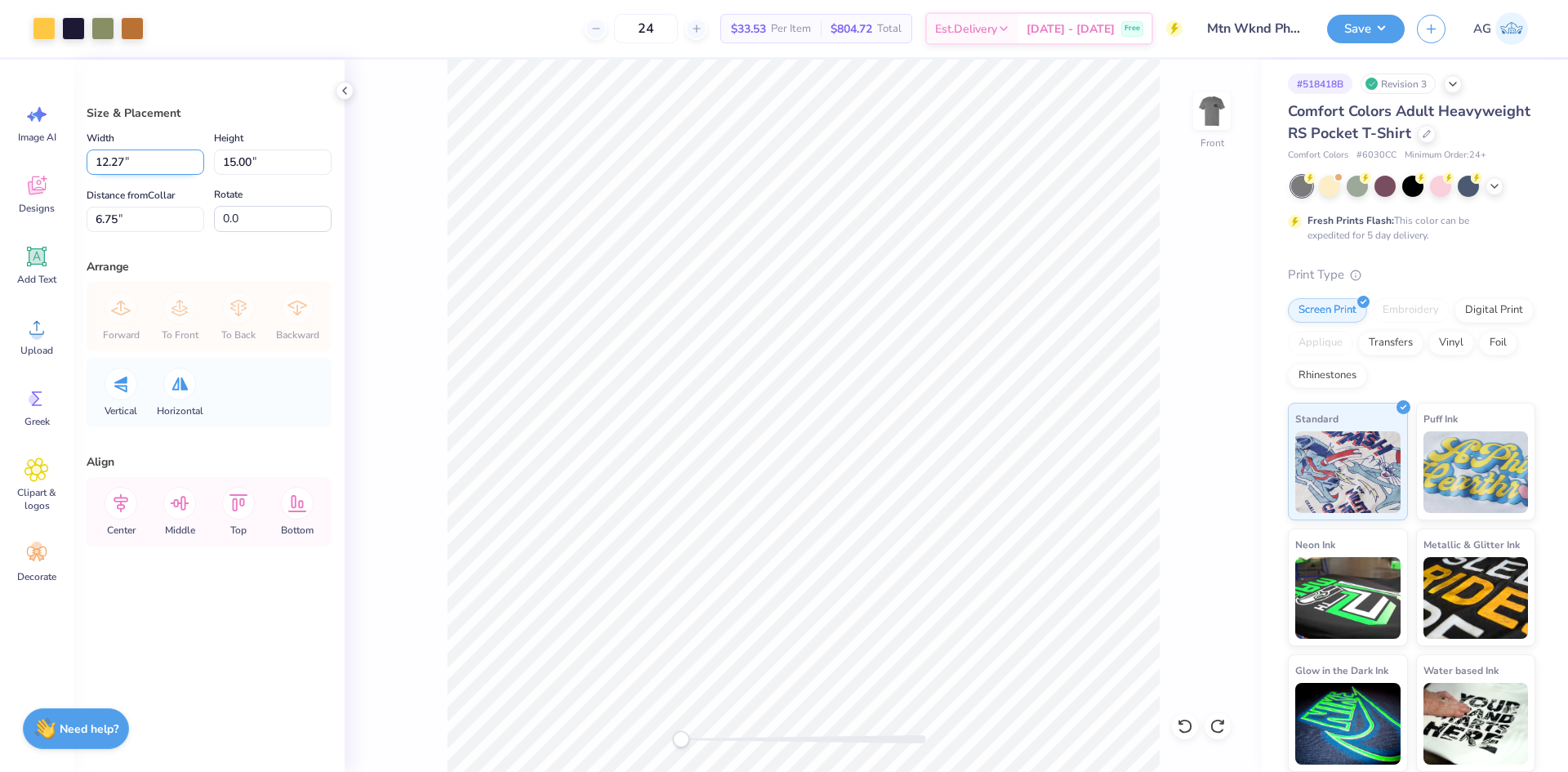
click at [134, 174] on input "12.27" at bounding box center [145, 163] width 117 height 26
type input "12.00"
type input "14.67"
click at [164, 222] on input "6.92" at bounding box center [145, 220] width 117 height 26
type input "3"
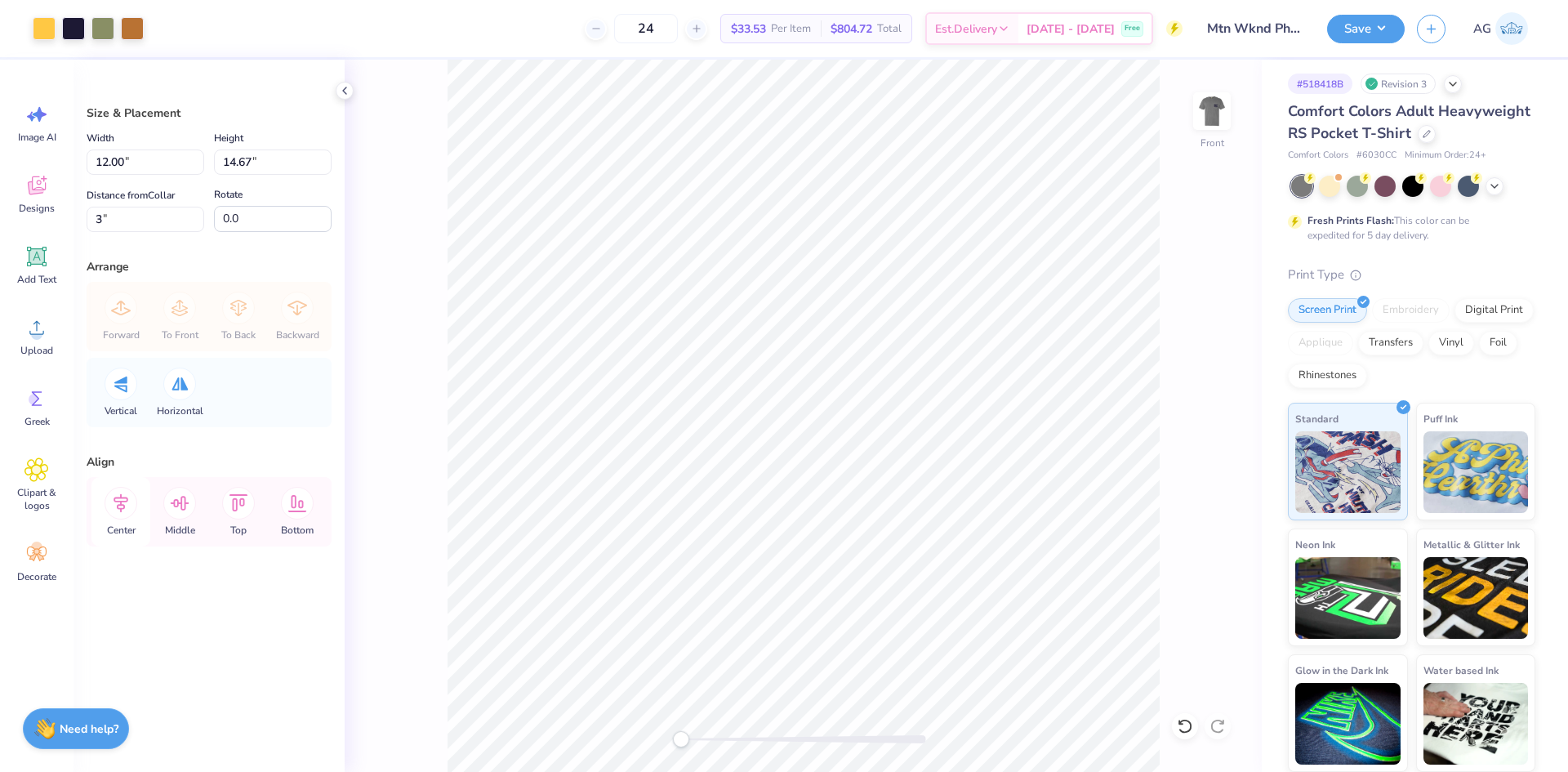
click at [132, 503] on icon at bounding box center [121, 503] width 32 height 32
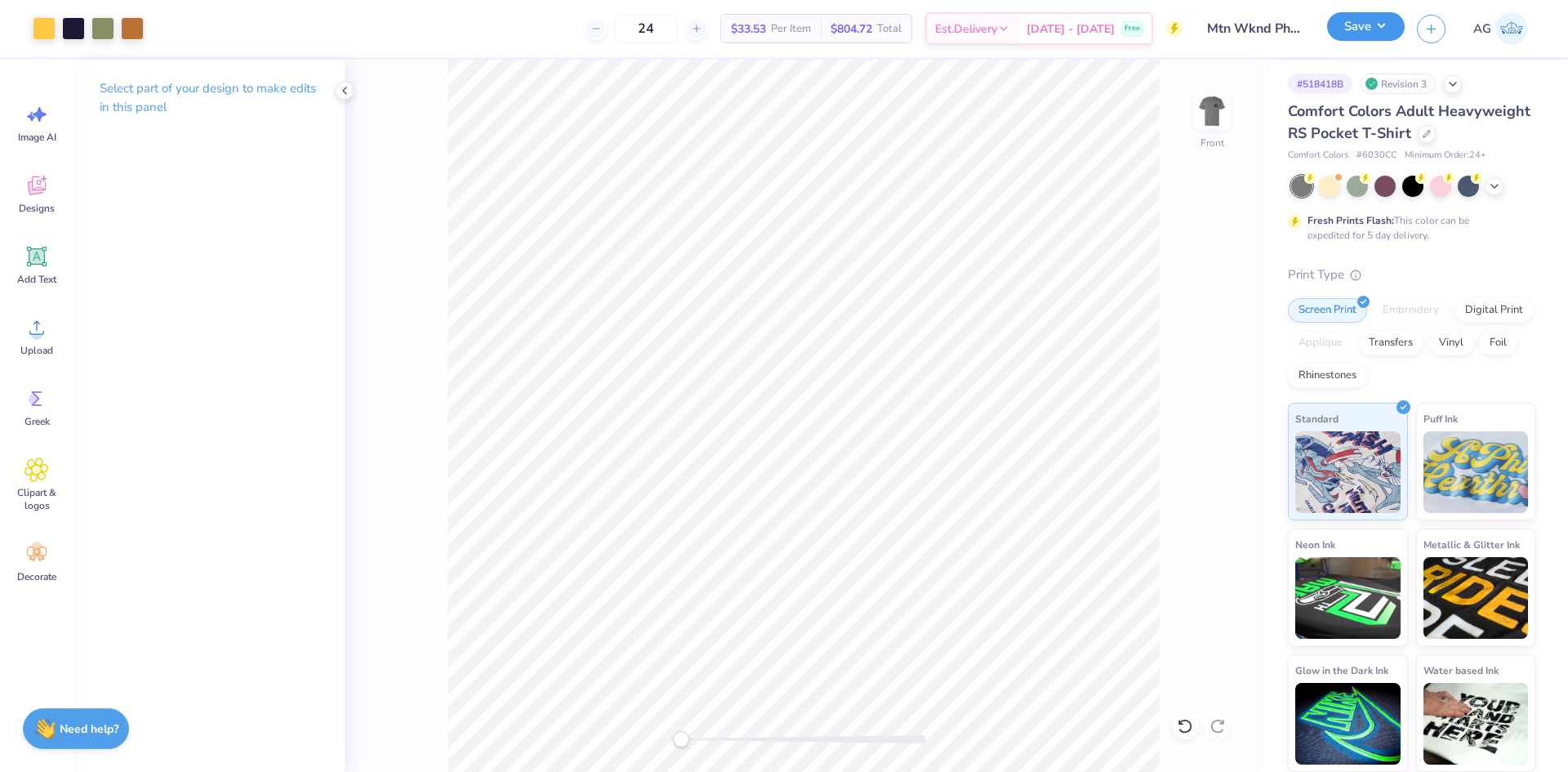
click at [1357, 31] on button "Save" at bounding box center [1366, 26] width 77 height 29
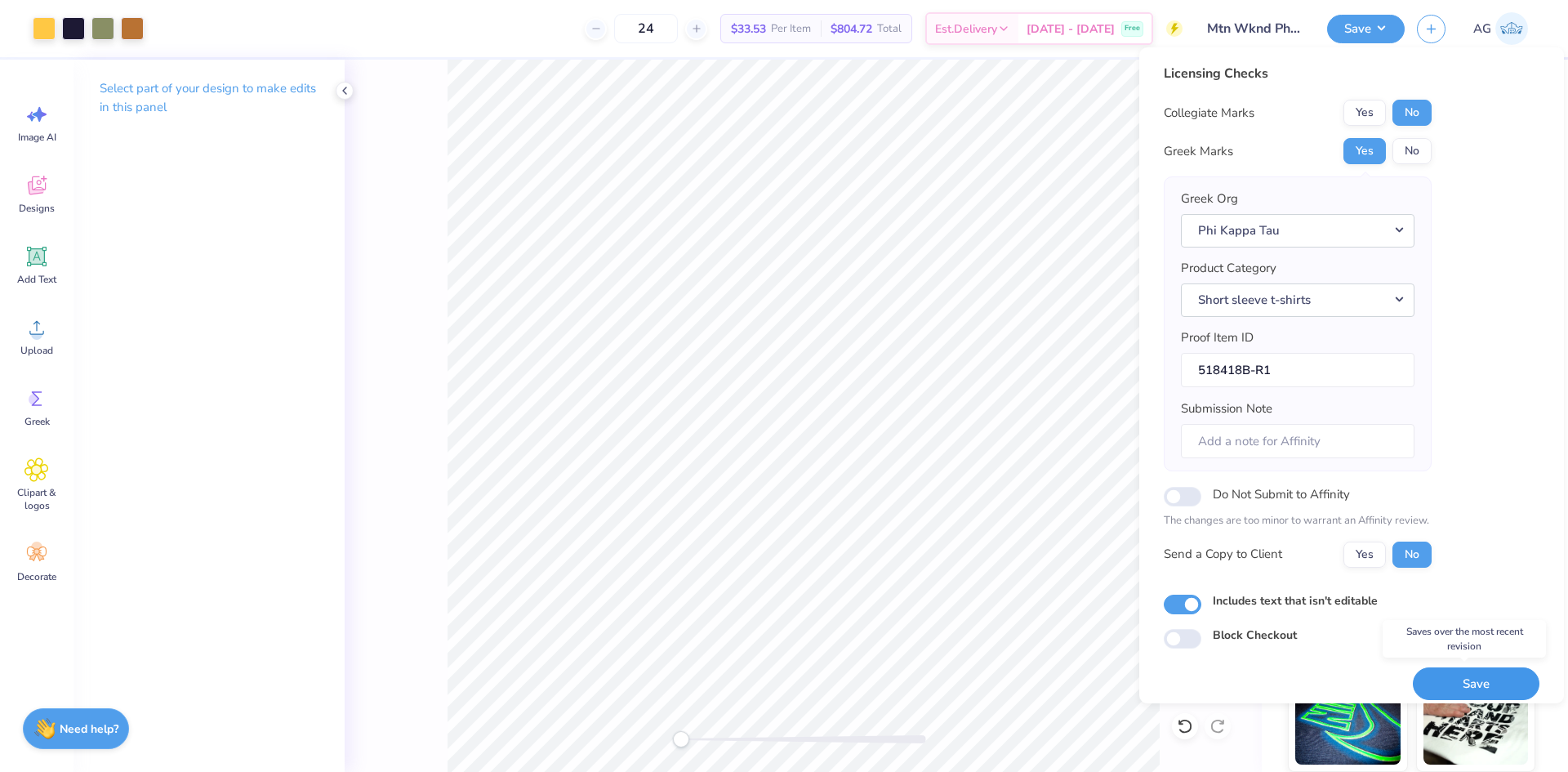
click at [1434, 678] on button "Save" at bounding box center [1476, 683] width 127 height 33
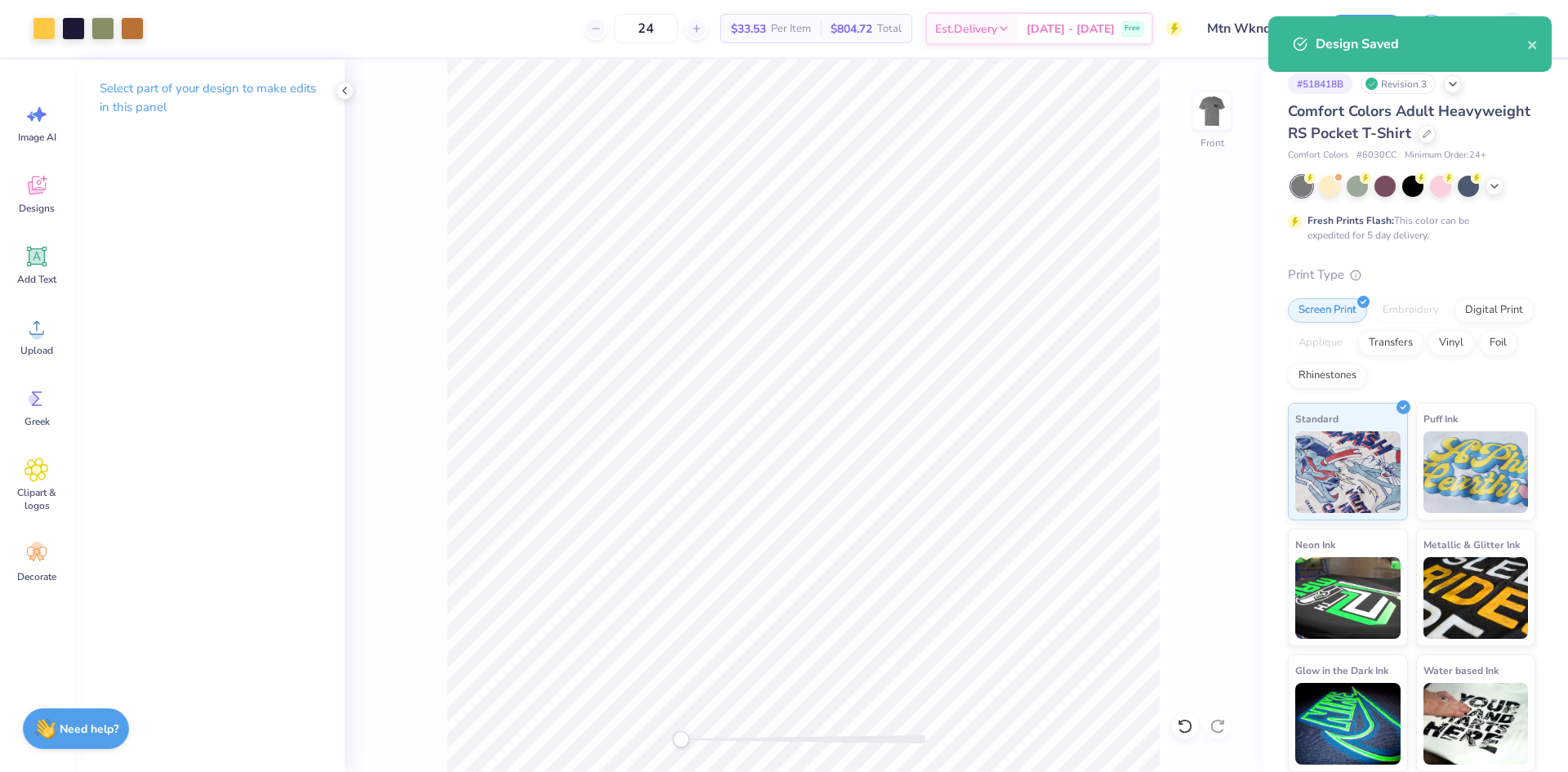
click at [1214, 404] on div "Front" at bounding box center [803, 415] width 917 height 712
